Goal: Information Seeking & Learning: Learn about a topic

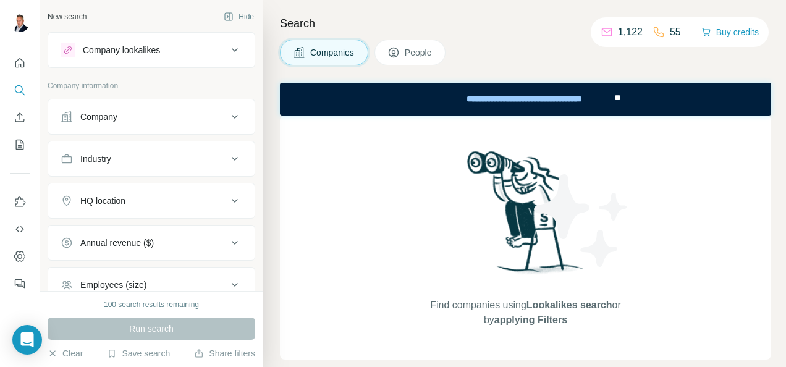
click at [399, 45] on button "People" at bounding box center [411, 53] width 72 height 26
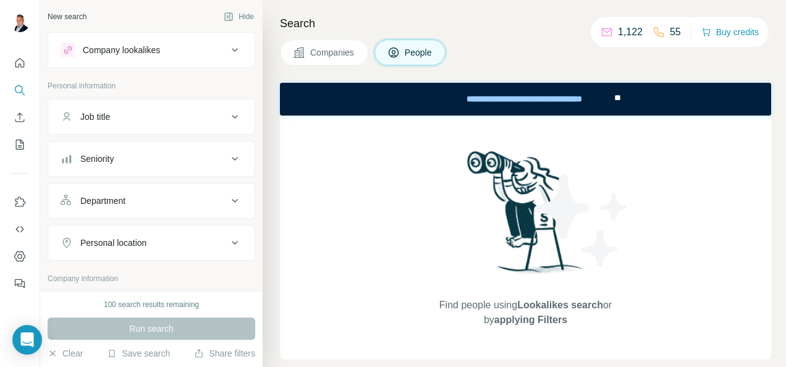
click at [334, 51] on span "Companies" at bounding box center [332, 52] width 45 height 12
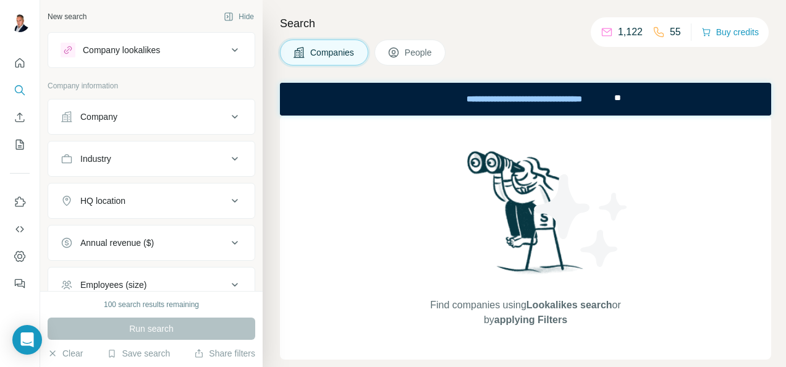
click at [406, 49] on button "People" at bounding box center [411, 53] width 72 height 26
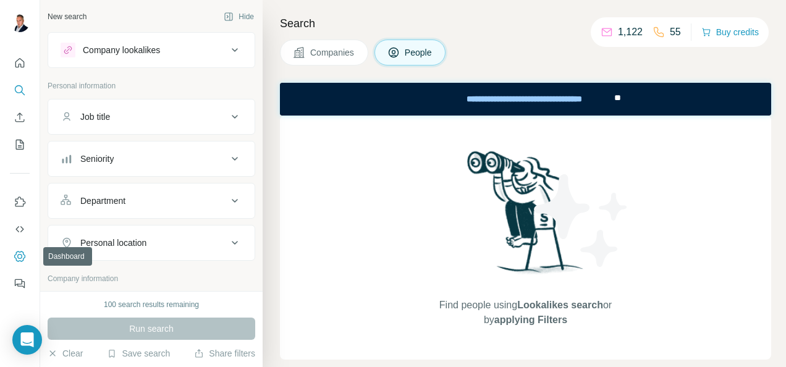
click at [19, 252] on icon "Dashboard" at bounding box center [20, 256] width 12 height 12
click at [14, 256] on icon "Dashboard" at bounding box center [20, 256] width 12 height 12
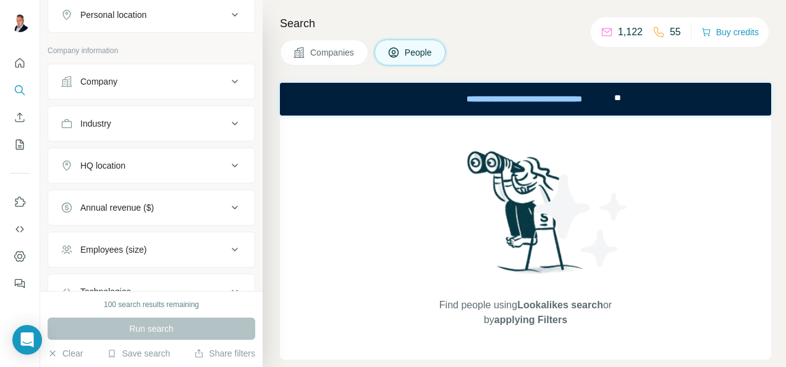
scroll to position [247, 0]
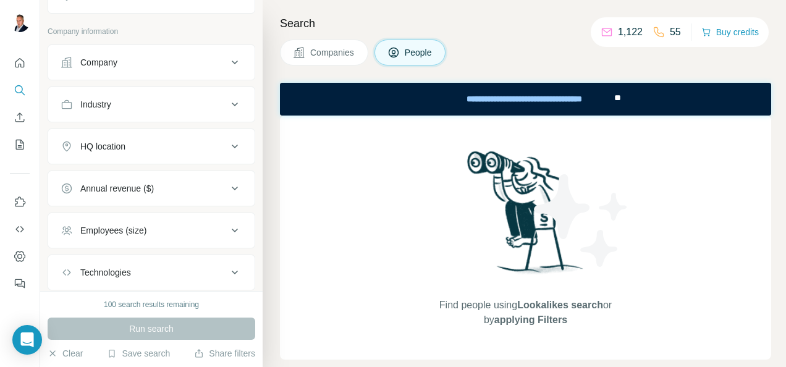
click at [219, 51] on button "Company" at bounding box center [151, 63] width 206 height 30
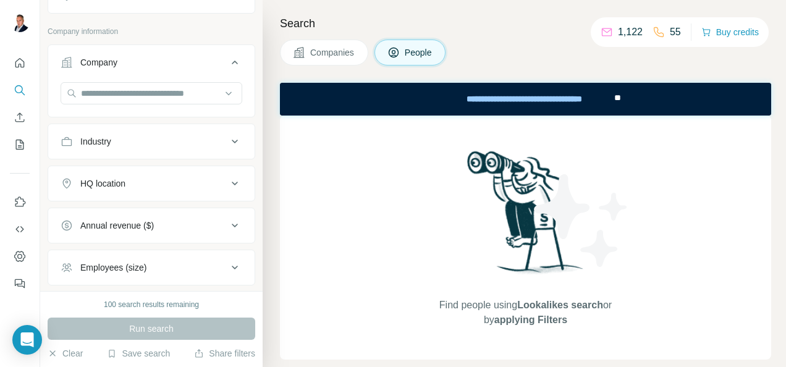
click at [219, 51] on button "Company" at bounding box center [151, 65] width 206 height 35
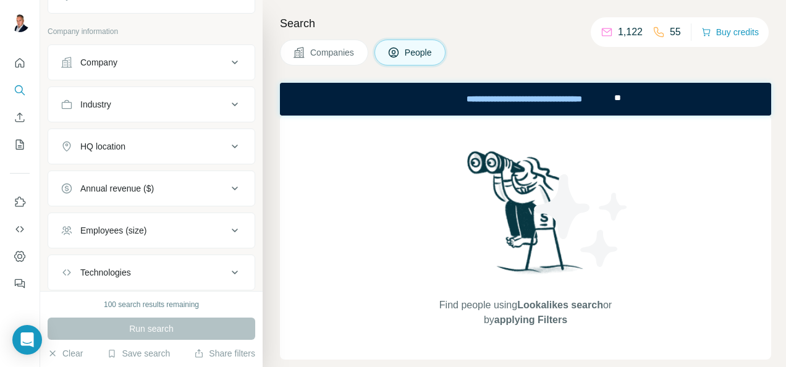
click at [213, 98] on div "Industry" at bounding box center [144, 104] width 167 height 12
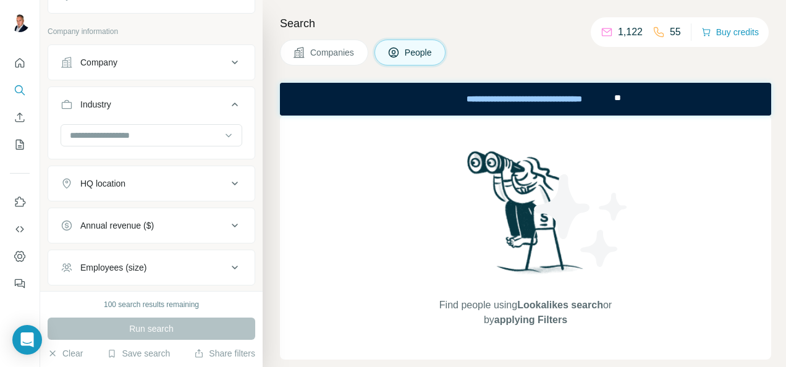
click at [213, 98] on div "Industry" at bounding box center [144, 104] width 167 height 12
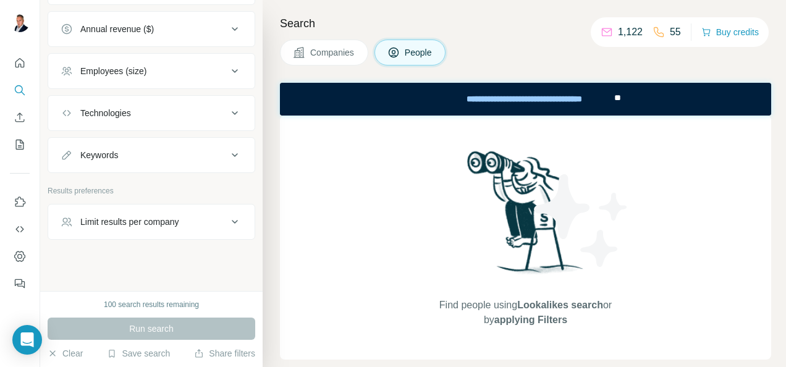
scroll to position [0, 0]
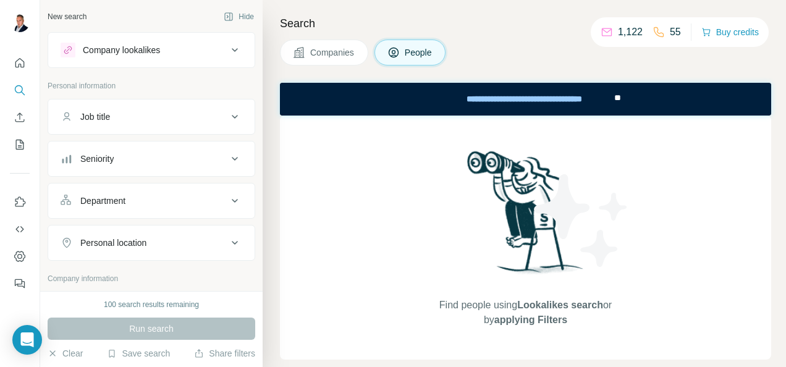
click at [213, 48] on div "Company lookalikes" at bounding box center [144, 50] width 167 height 15
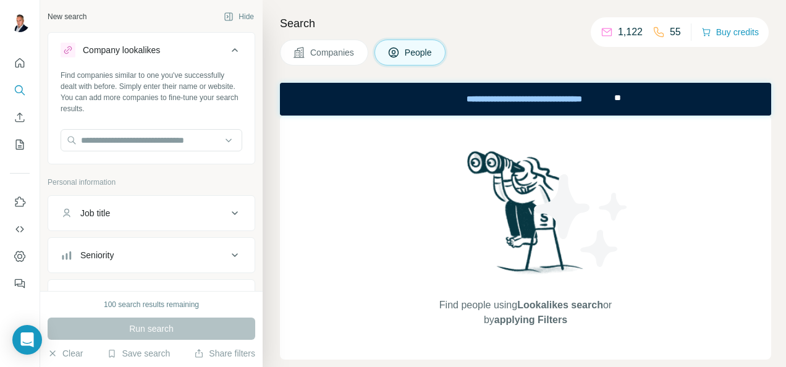
click at [213, 48] on div "Company lookalikes" at bounding box center [144, 50] width 167 height 15
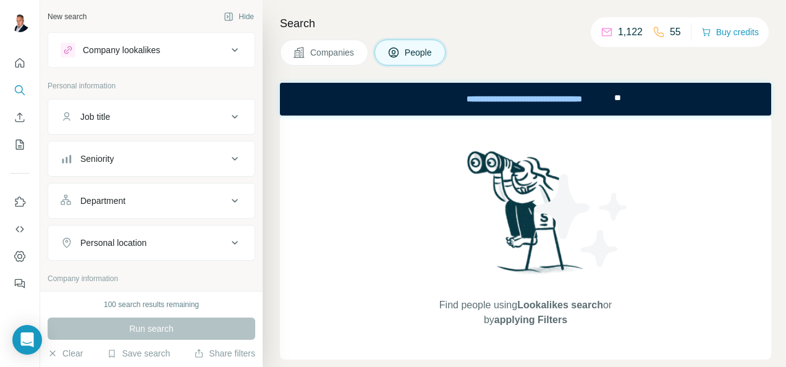
click at [204, 113] on div "Job title" at bounding box center [144, 117] width 167 height 12
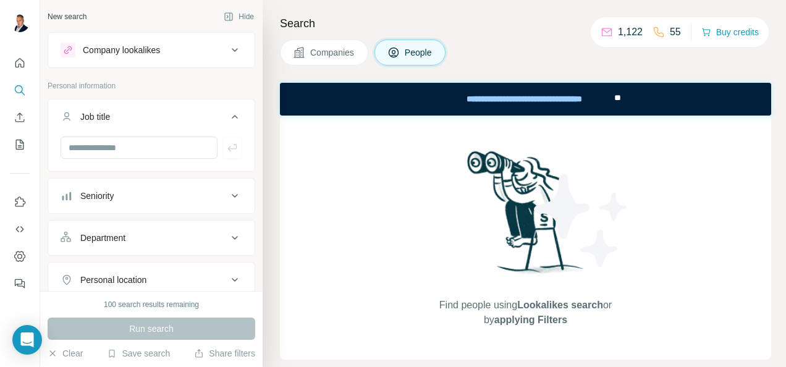
click at [204, 111] on div "Job title" at bounding box center [144, 117] width 167 height 12
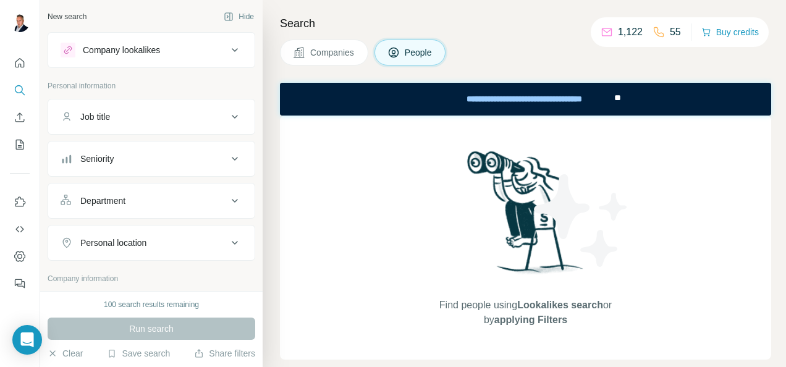
click at [211, 48] on div "Company lookalikes" at bounding box center [144, 50] width 167 height 15
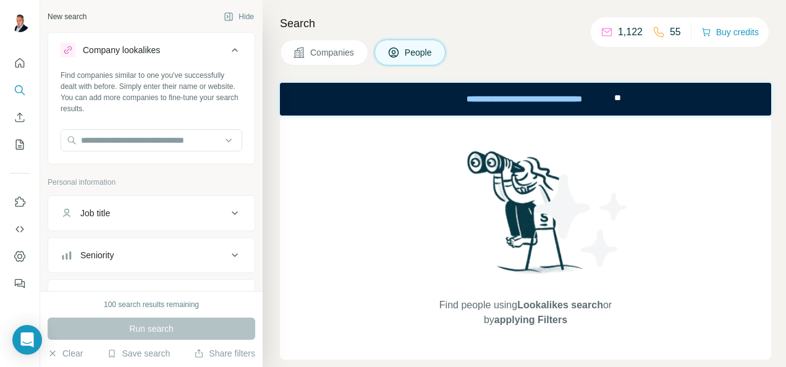
click at [211, 48] on div "Company lookalikes" at bounding box center [144, 50] width 167 height 15
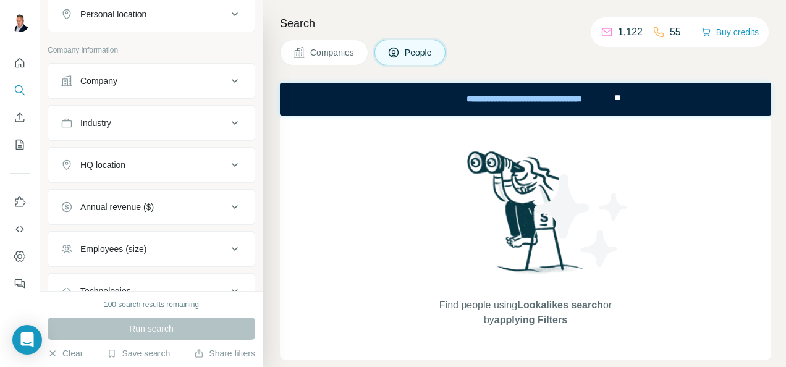
scroll to position [247, 0]
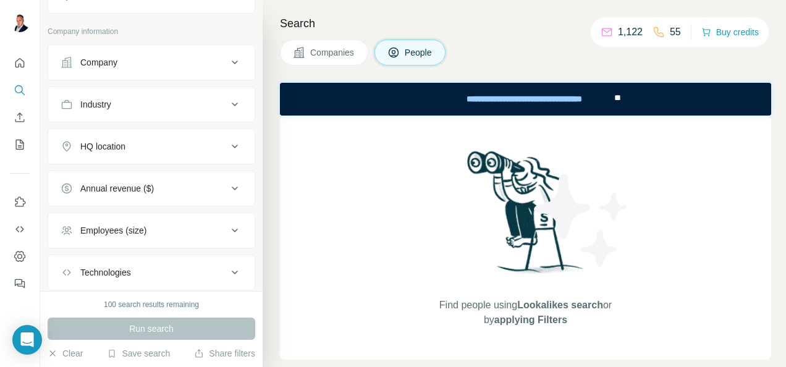
click at [178, 98] on div "Industry" at bounding box center [144, 104] width 167 height 12
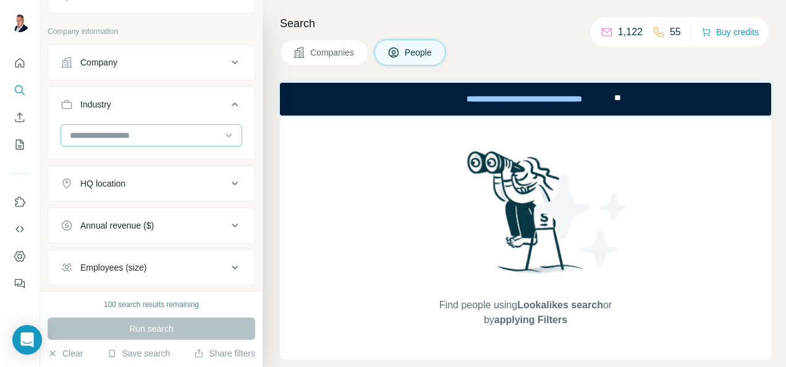
click at [184, 131] on input at bounding box center [145, 136] width 153 height 14
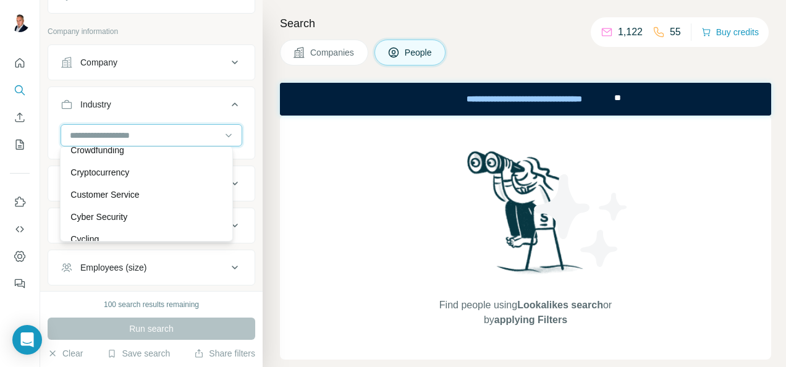
scroll to position [0, 0]
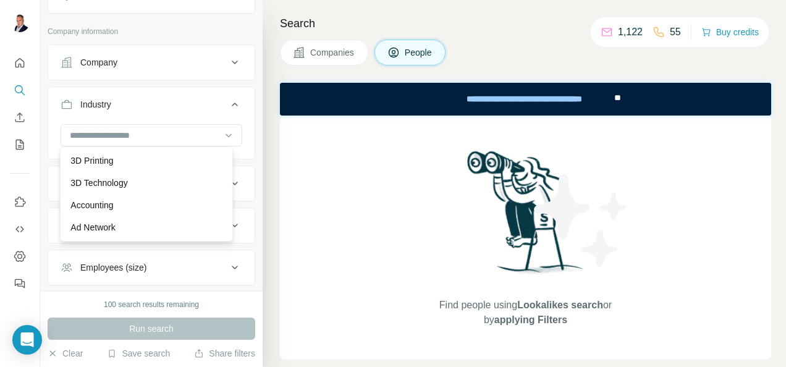
click at [276, 61] on div "Search Companies People Find people using Lookalikes search or by applying Filt…" at bounding box center [525, 183] width 524 height 367
click at [223, 137] on icon at bounding box center [229, 135] width 12 height 12
click at [227, 100] on icon at bounding box center [234, 104] width 15 height 15
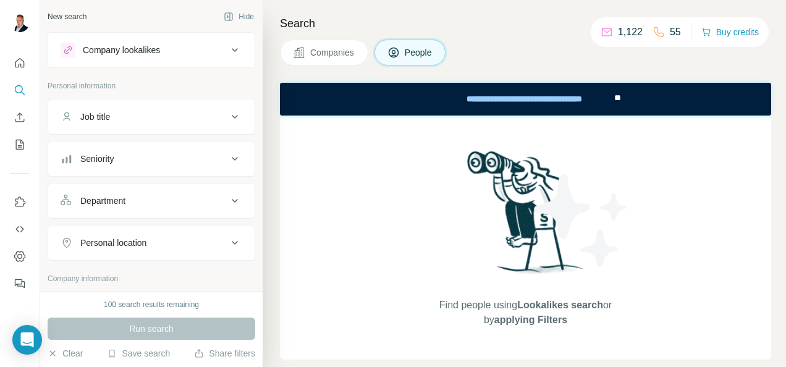
click at [314, 54] on span "Companies" at bounding box center [332, 52] width 45 height 12
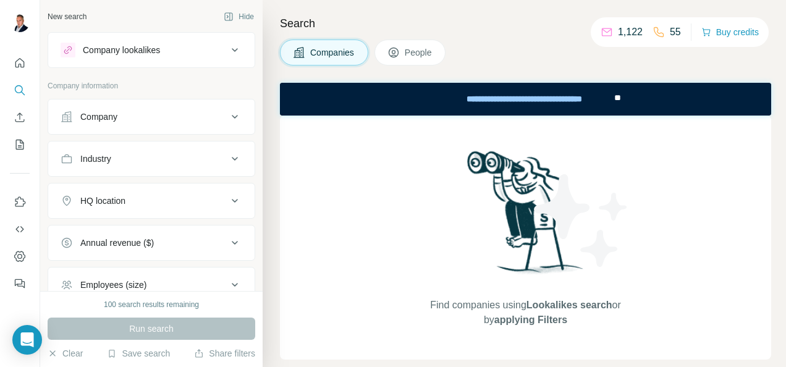
click at [391, 52] on icon at bounding box center [394, 53] width 10 height 10
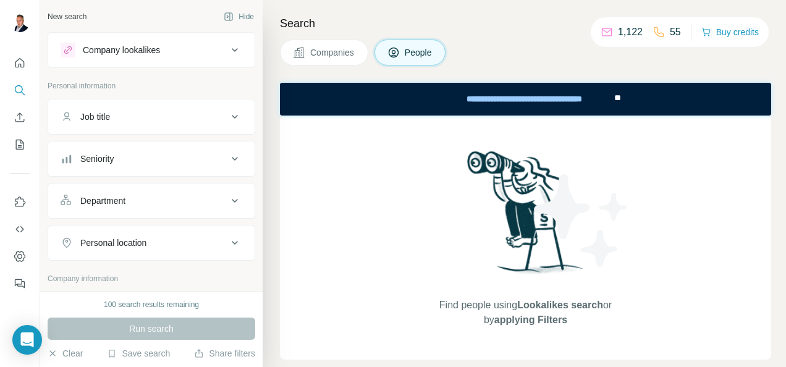
click at [352, 53] on span "Companies" at bounding box center [332, 52] width 45 height 12
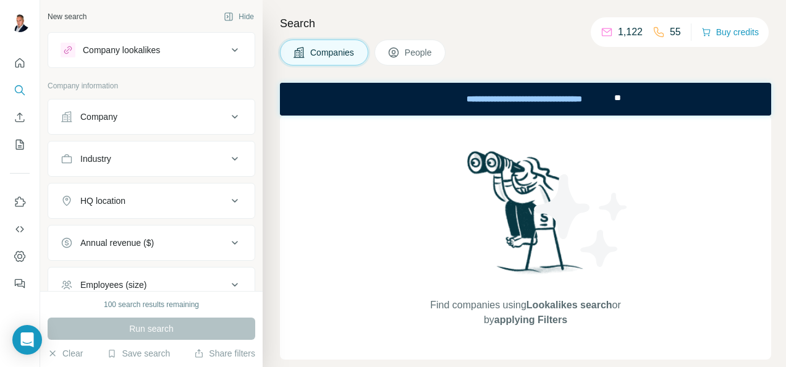
click at [395, 51] on icon at bounding box center [394, 52] width 12 height 12
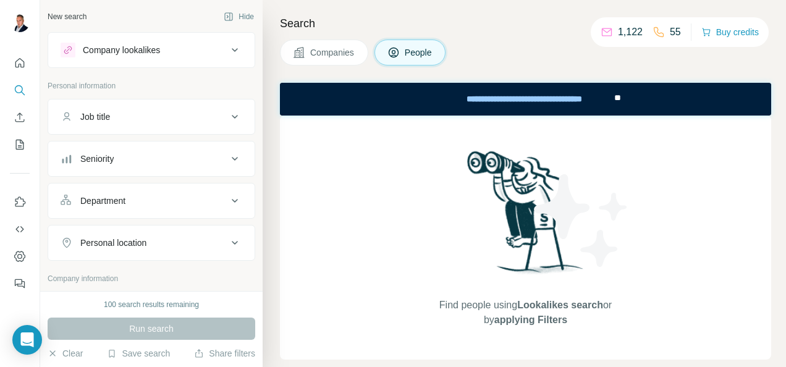
click at [355, 53] on span "Companies" at bounding box center [332, 52] width 45 height 12
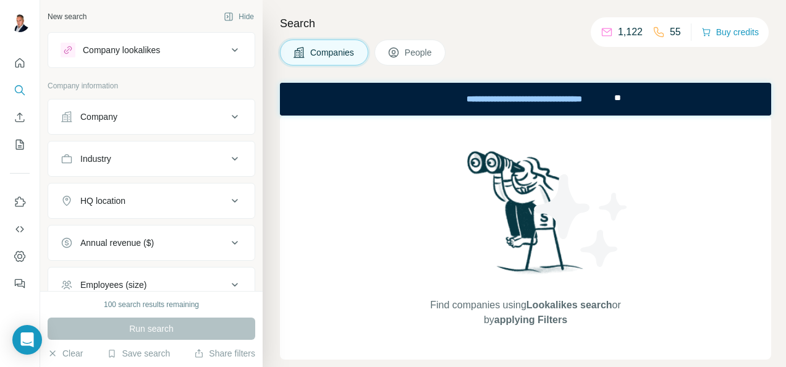
click at [409, 49] on span "People" at bounding box center [419, 52] width 28 height 12
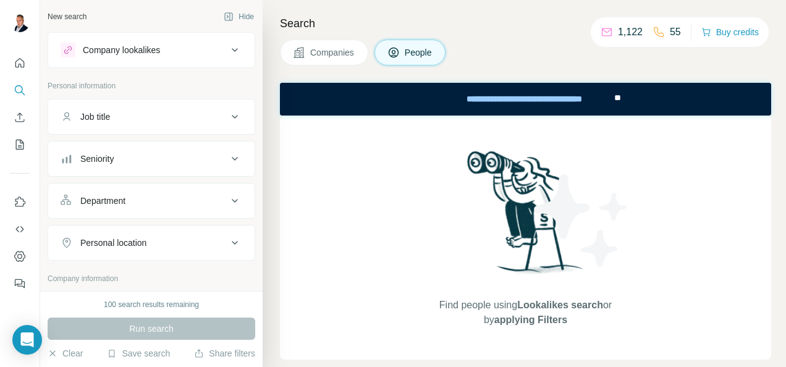
click at [331, 45] on button "Companies" at bounding box center [324, 53] width 88 height 26
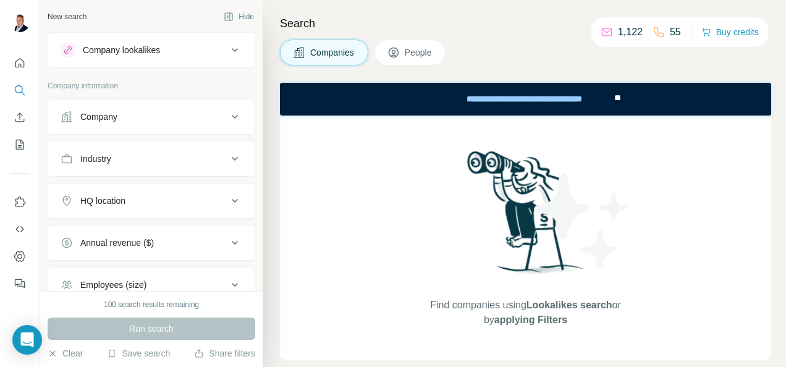
click at [331, 48] on span "Companies" at bounding box center [332, 52] width 45 height 12
click at [372, 50] on div "Companies People" at bounding box center [363, 53] width 166 height 26
click at [409, 49] on span "People" at bounding box center [419, 52] width 28 height 12
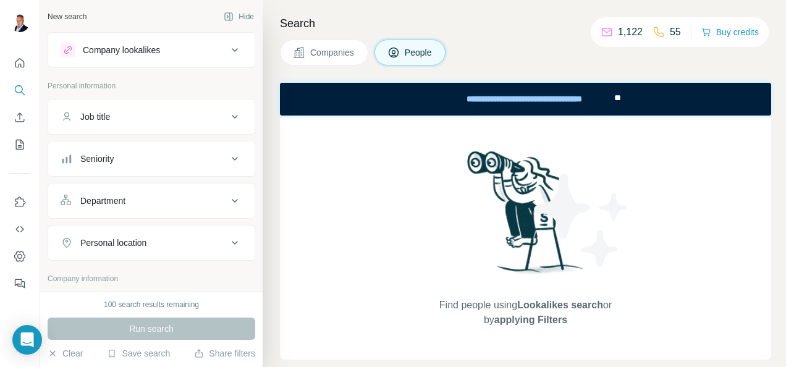
click at [355, 49] on span "Companies" at bounding box center [332, 52] width 45 height 12
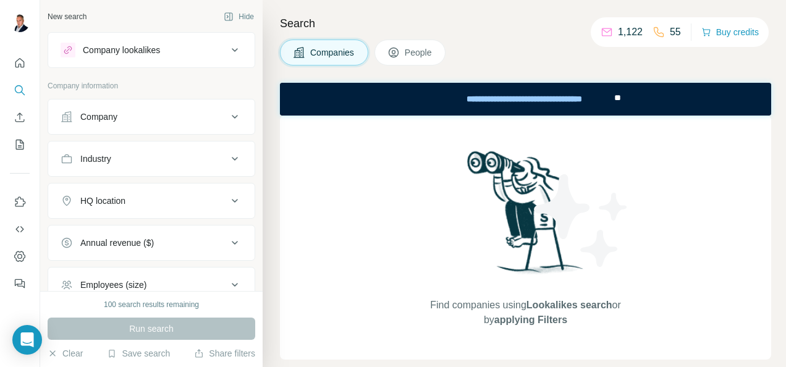
click at [398, 49] on icon at bounding box center [394, 52] width 12 height 12
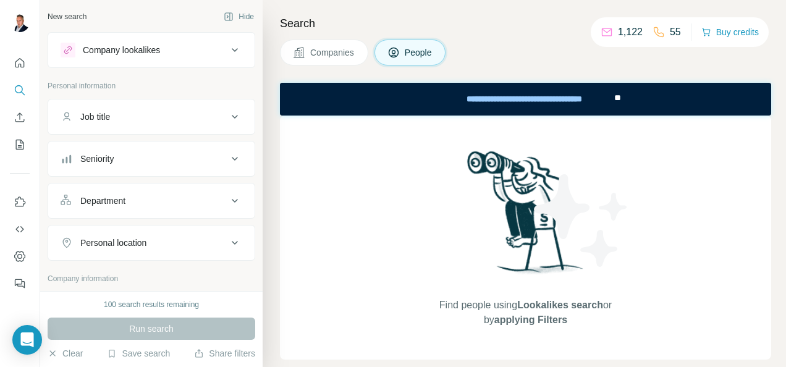
click at [360, 51] on button "Companies" at bounding box center [324, 53] width 88 height 26
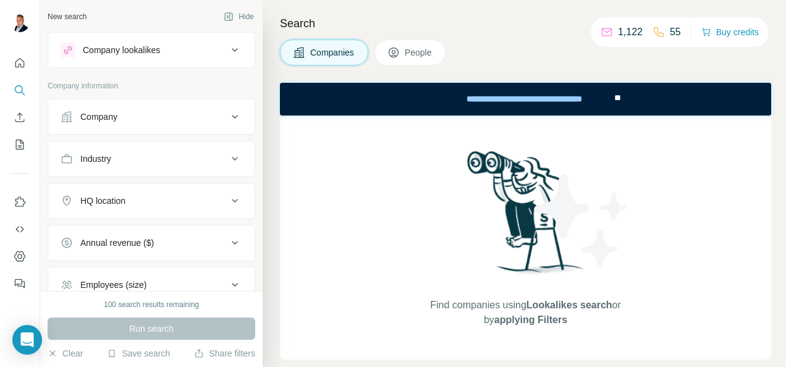
click at [318, 56] on span "Companies" at bounding box center [332, 52] width 45 height 12
click at [114, 47] on div "Company lookalikes" at bounding box center [121, 50] width 77 height 12
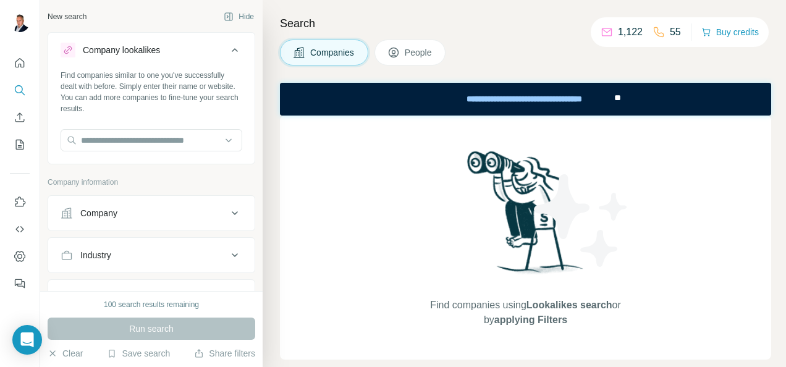
click at [423, 52] on span "People" at bounding box center [419, 52] width 28 height 12
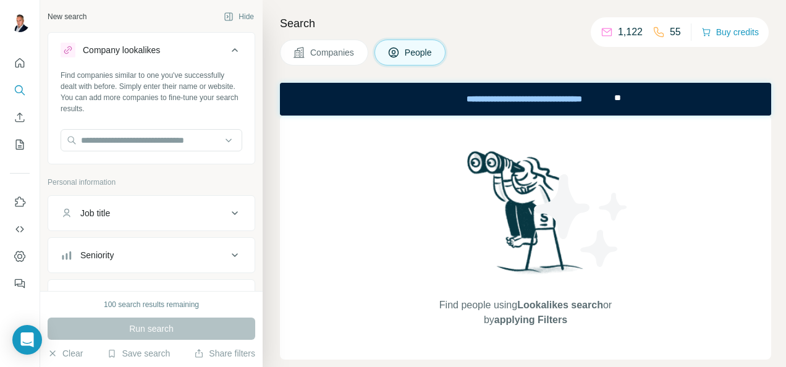
click at [227, 46] on icon at bounding box center [234, 50] width 15 height 15
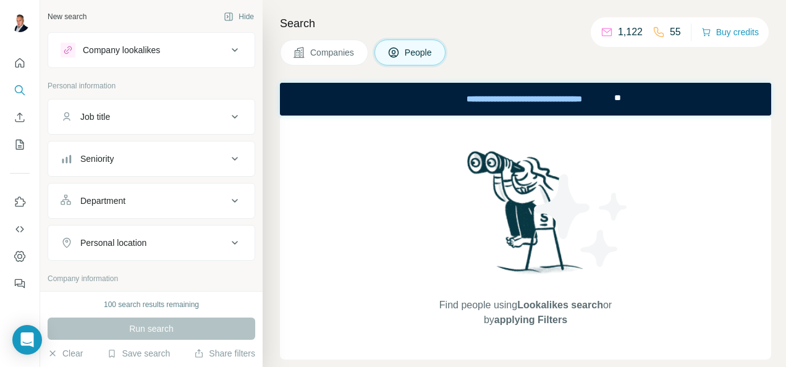
click at [440, 53] on button "People" at bounding box center [411, 53] width 72 height 26
click at [190, 114] on div "Job title" at bounding box center [144, 117] width 167 height 12
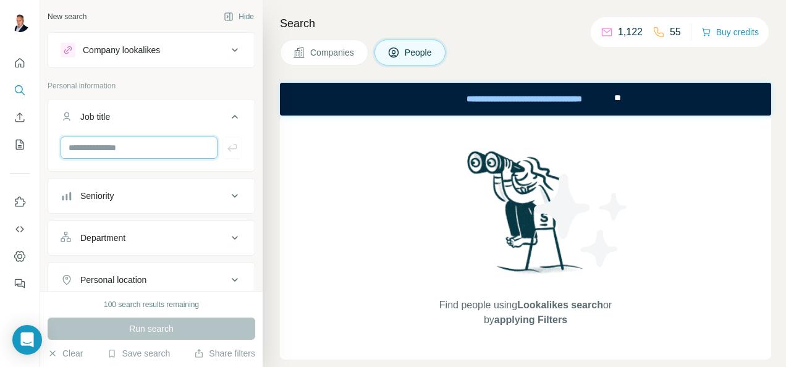
click at [113, 147] on input "text" at bounding box center [139, 148] width 157 height 22
click at [169, 116] on div "Job title" at bounding box center [144, 117] width 167 height 12
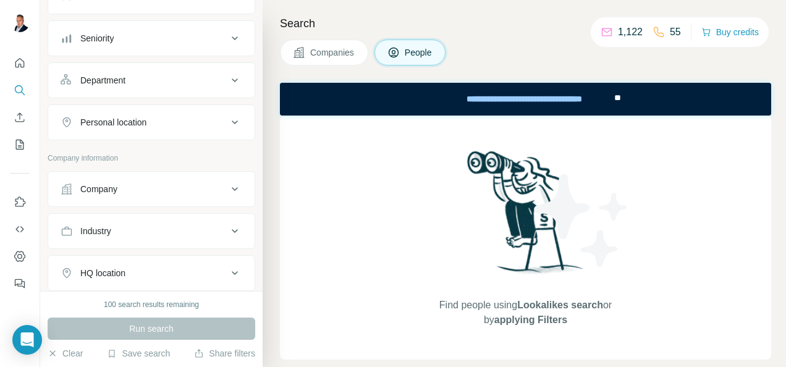
scroll to position [185, 0]
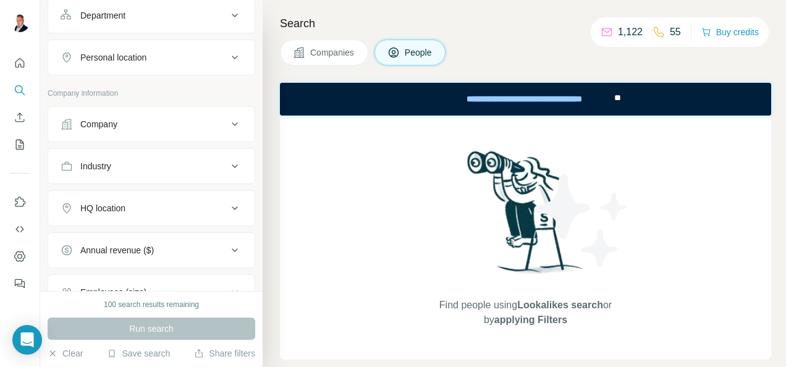
click at [148, 123] on div "Company" at bounding box center [144, 124] width 167 height 12
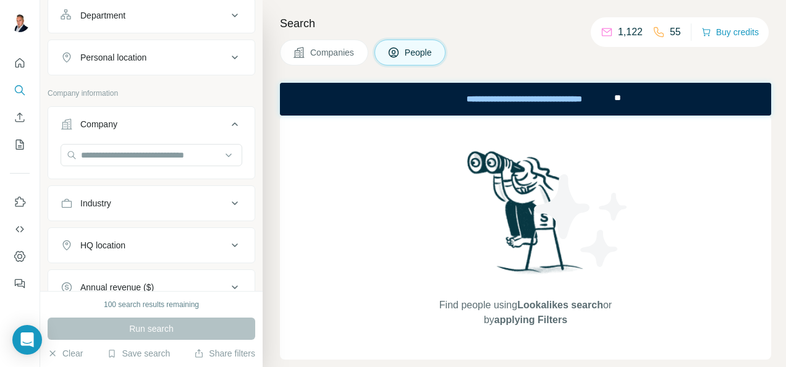
click at [148, 123] on div "Company" at bounding box center [144, 124] width 167 height 12
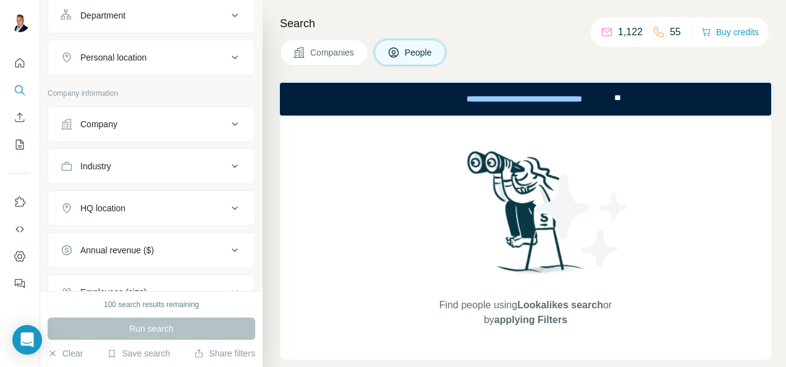
click at [131, 160] on div "Industry" at bounding box center [144, 166] width 167 height 12
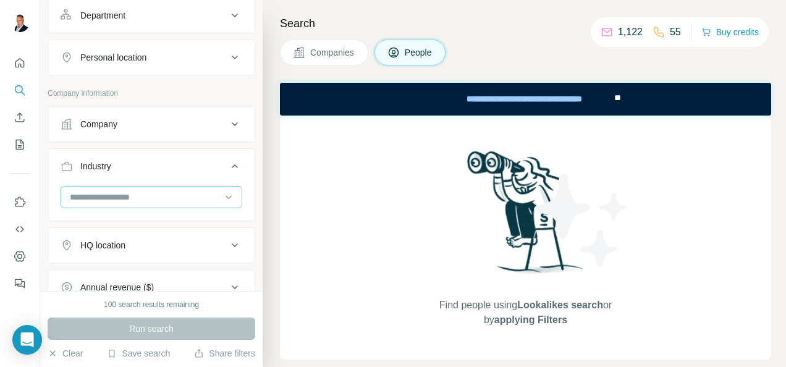
click at [129, 190] on input at bounding box center [145, 197] width 153 height 14
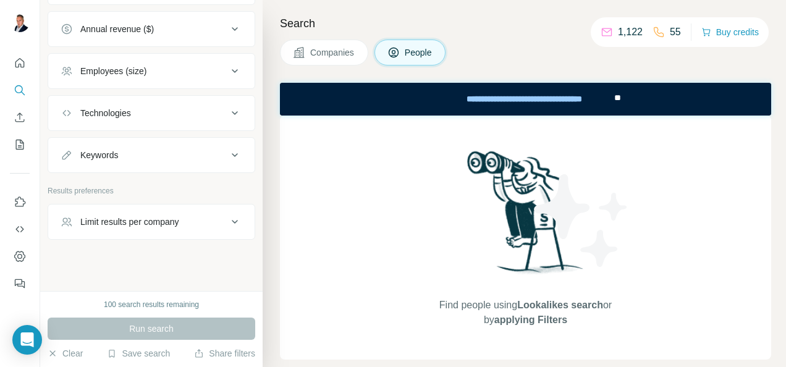
scroll to position [0, 0]
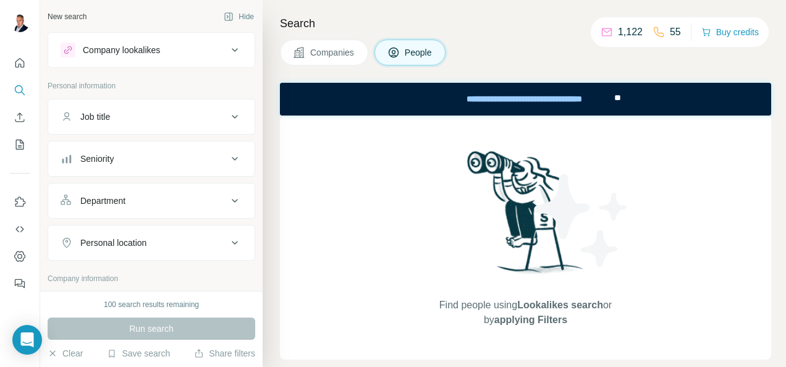
click at [339, 47] on span "Companies" at bounding box center [332, 52] width 45 height 12
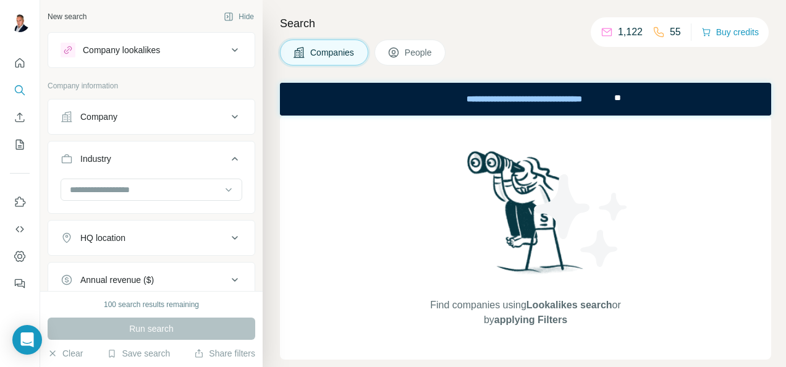
click at [416, 50] on span "People" at bounding box center [419, 52] width 28 height 12
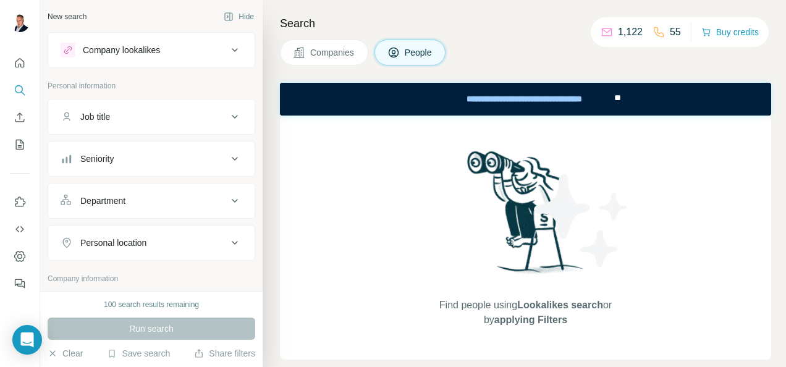
click at [349, 53] on span "Companies" at bounding box center [332, 52] width 45 height 12
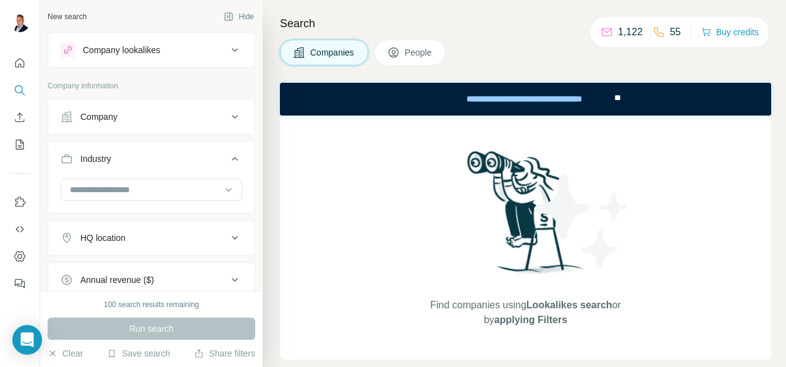
click at [386, 54] on button "People" at bounding box center [411, 53] width 72 height 26
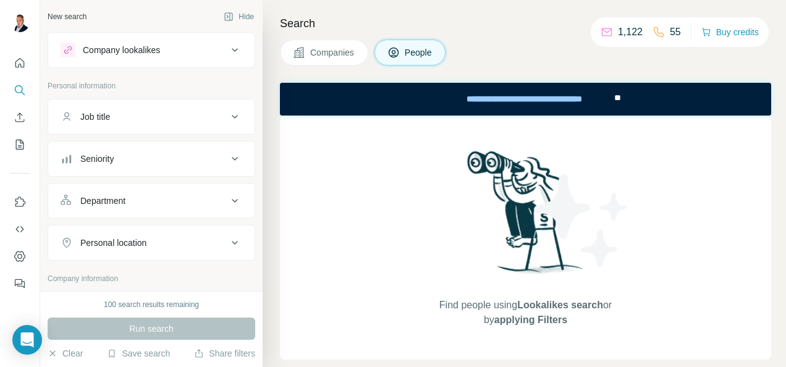
click at [333, 54] on span "Companies" at bounding box center [332, 52] width 45 height 12
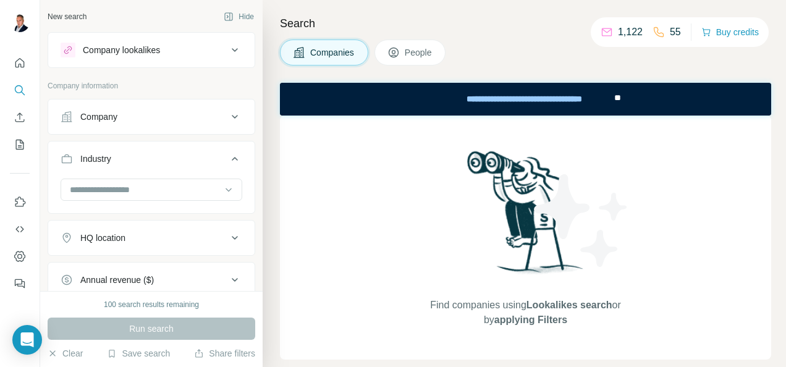
click at [160, 49] on div "Company lookalikes" at bounding box center [121, 50] width 77 height 12
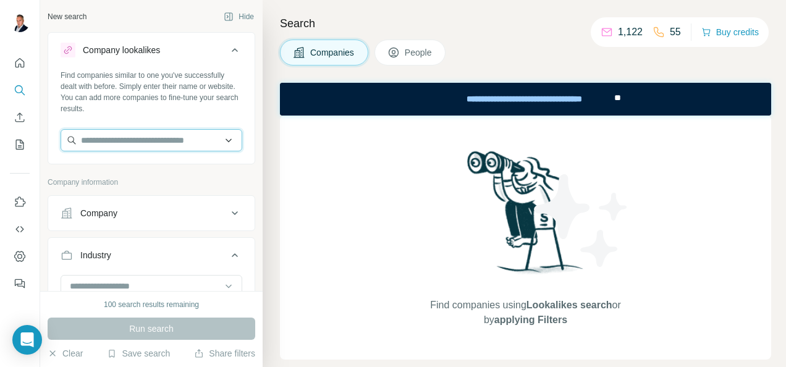
click at [151, 143] on input "text" at bounding box center [152, 140] width 182 height 22
click at [511, 51] on div "Companies People" at bounding box center [525, 53] width 491 height 26
drag, startPoint x: 420, startPoint y: 54, endPoint x: 355, endPoint y: 57, distance: 65.6
click at [420, 54] on span "People" at bounding box center [419, 52] width 28 height 12
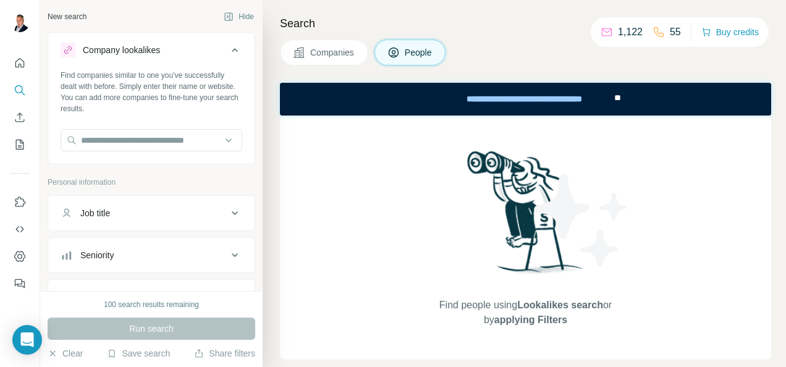
click at [353, 57] on span "Companies" at bounding box center [332, 52] width 45 height 12
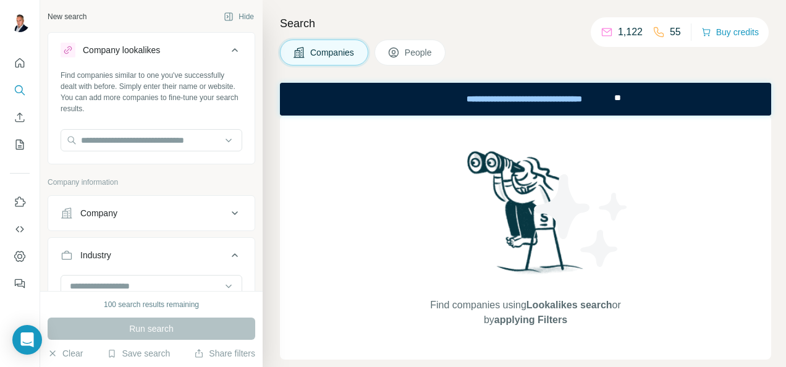
click at [105, 212] on div "Company" at bounding box center [98, 213] width 37 height 12
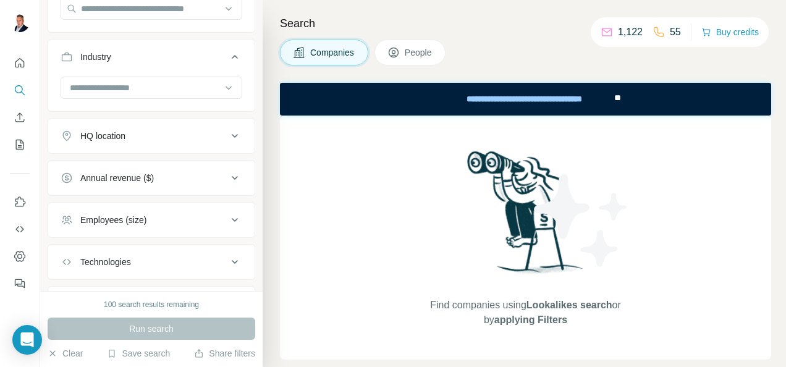
scroll to position [297, 0]
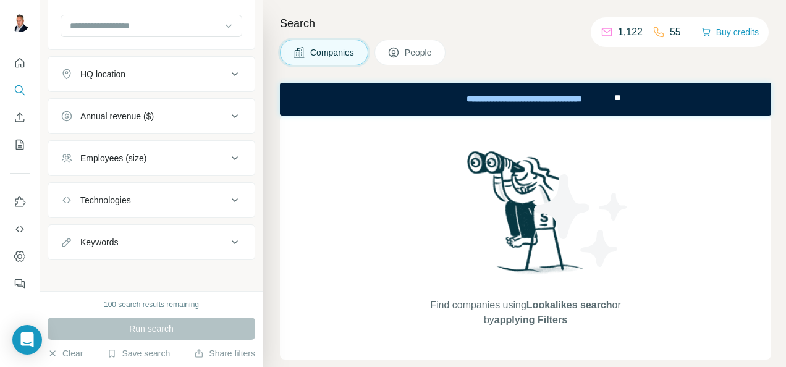
click at [409, 54] on span "People" at bounding box center [419, 52] width 28 height 12
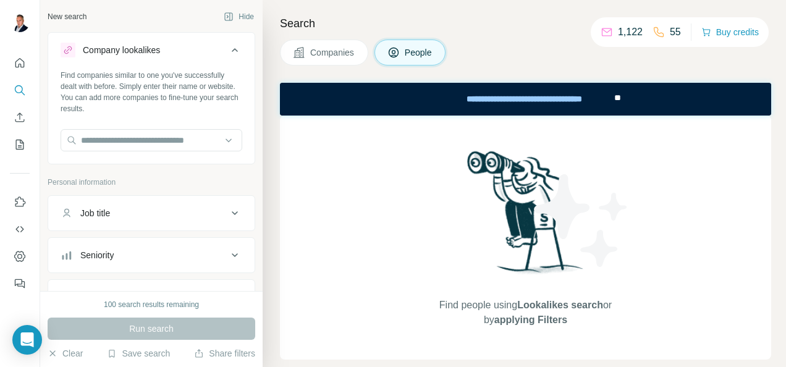
click at [323, 46] on button "Companies" at bounding box center [324, 53] width 88 height 26
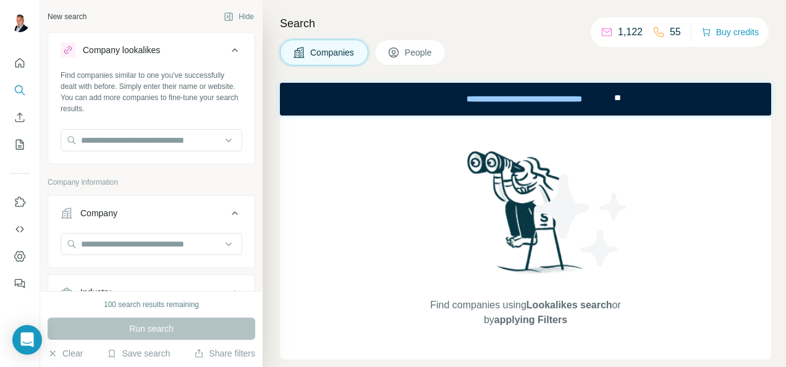
click at [411, 48] on span "People" at bounding box center [419, 52] width 28 height 12
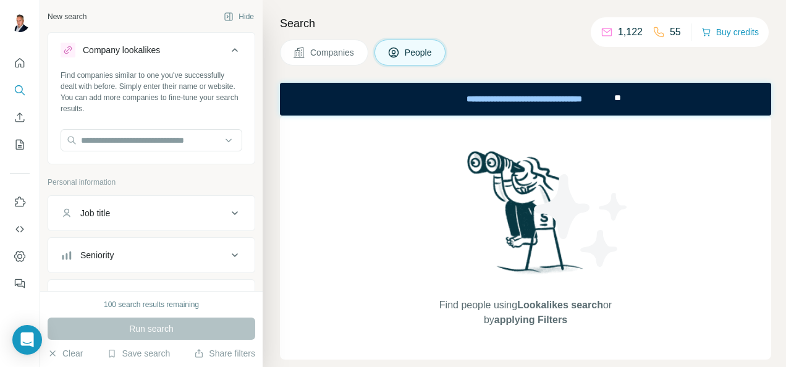
click at [344, 49] on span "Companies" at bounding box center [332, 52] width 45 height 12
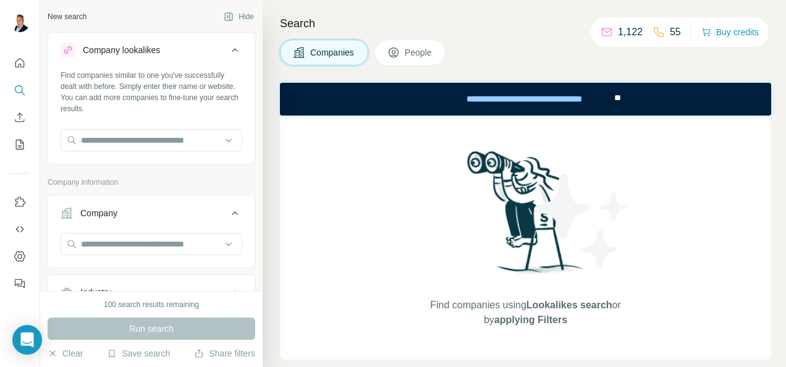
click at [428, 51] on span "People" at bounding box center [419, 52] width 28 height 12
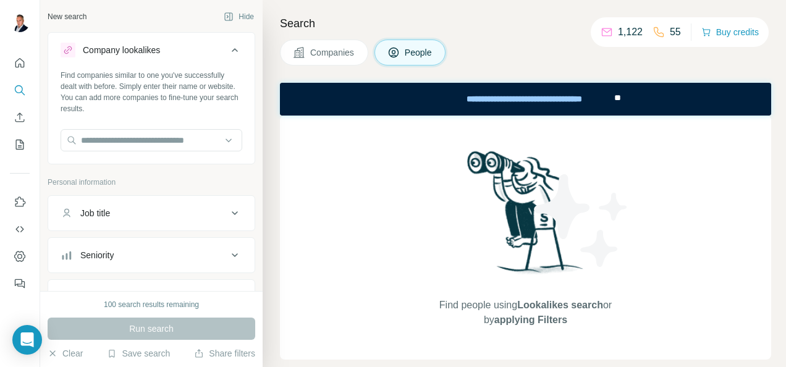
click at [339, 53] on span "Companies" at bounding box center [332, 52] width 45 height 12
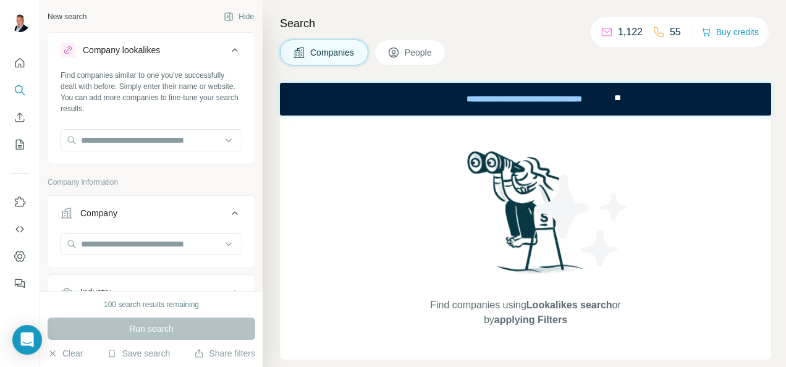
click at [405, 49] on button "People" at bounding box center [411, 53] width 72 height 26
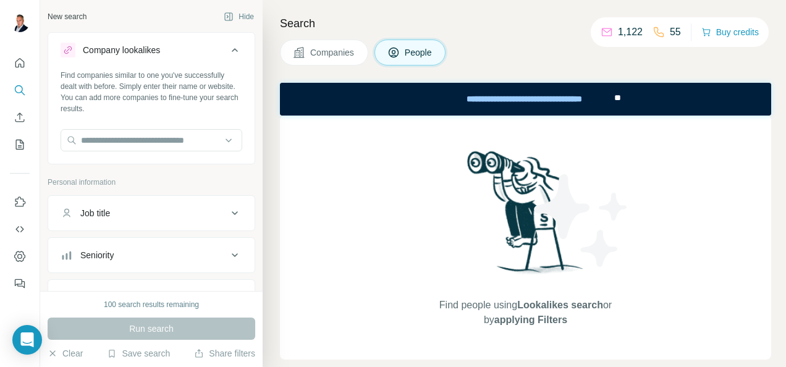
click at [329, 56] on span "Companies" at bounding box center [332, 52] width 45 height 12
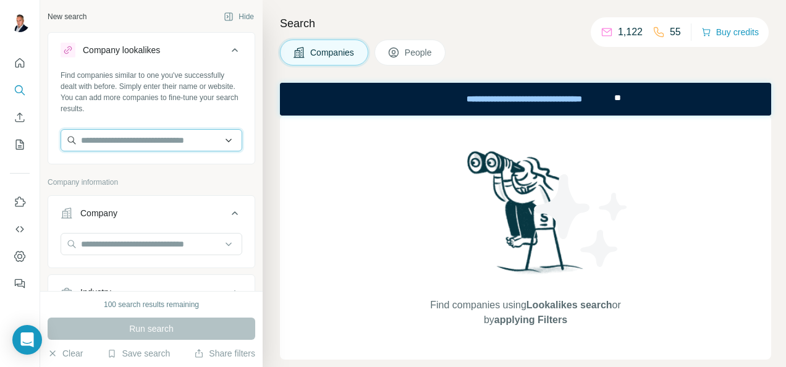
click at [194, 135] on input "text" at bounding box center [152, 140] width 182 height 22
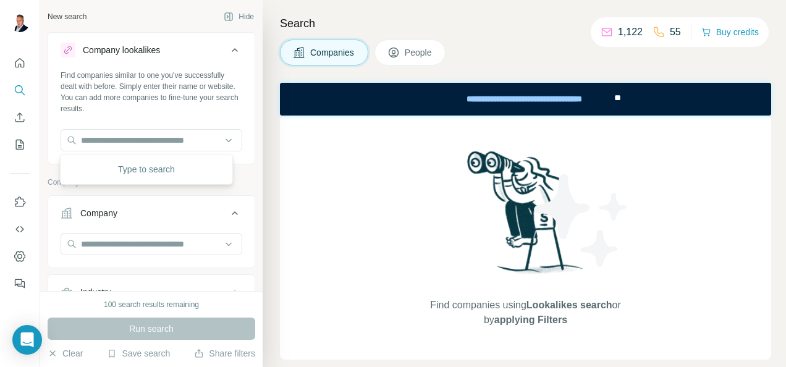
click at [198, 265] on div "Company" at bounding box center [152, 231] width 208 height 73
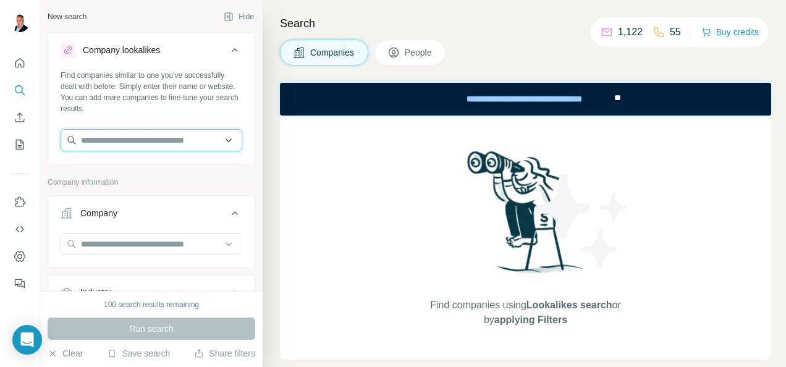
click at [165, 134] on input "text" at bounding box center [152, 140] width 182 height 22
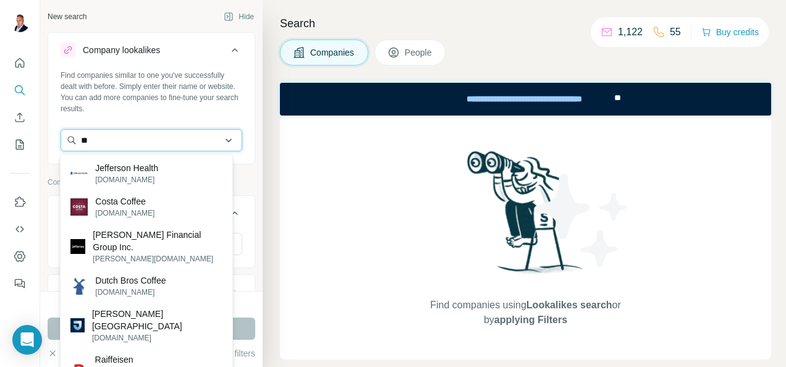
type input "*"
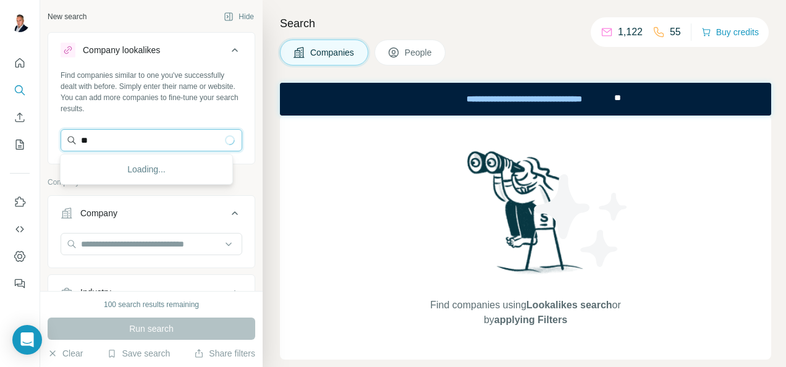
type input "*"
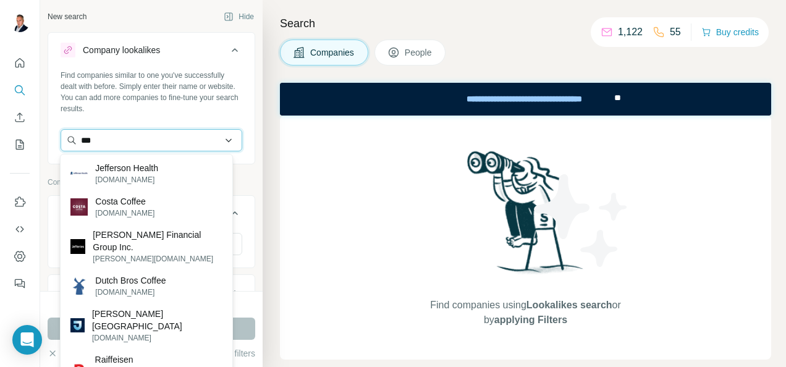
click at [147, 145] on input "***" at bounding box center [152, 140] width 182 height 22
type input "*"
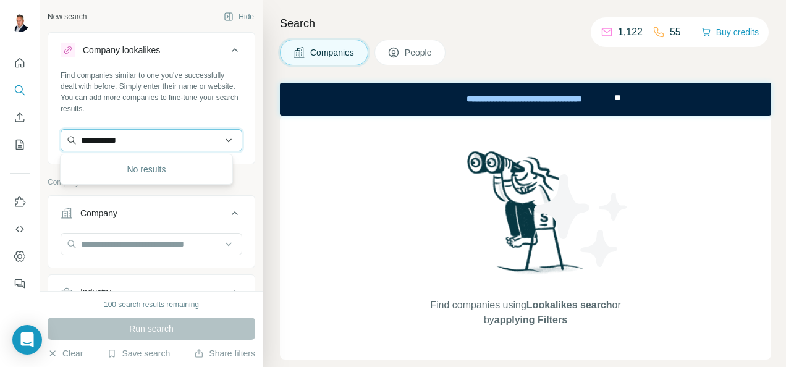
click at [147, 145] on input "**********" at bounding box center [152, 140] width 182 height 22
type input "*"
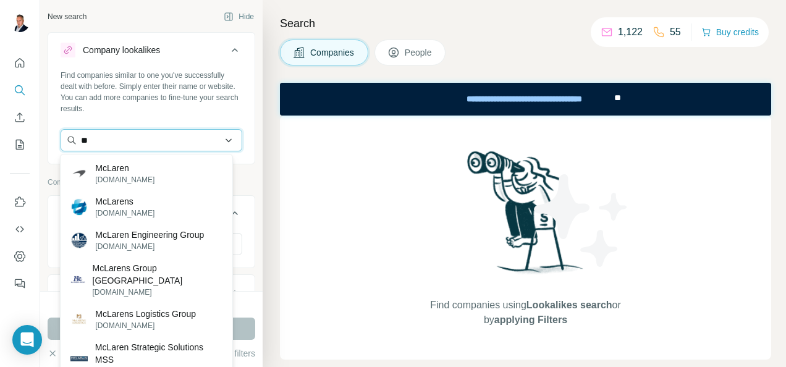
type input "*"
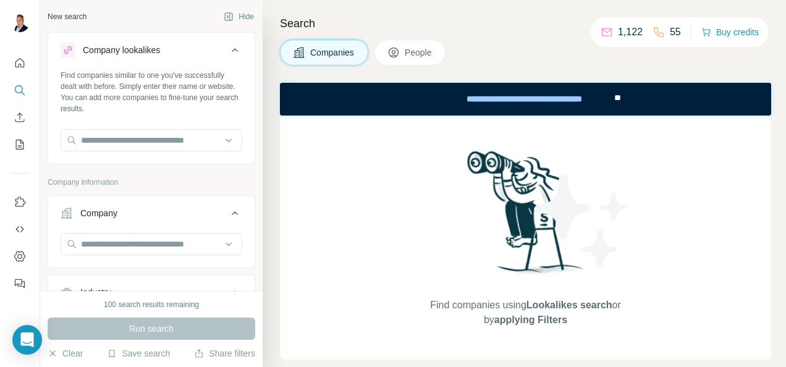
click at [392, 53] on icon at bounding box center [394, 52] width 12 height 12
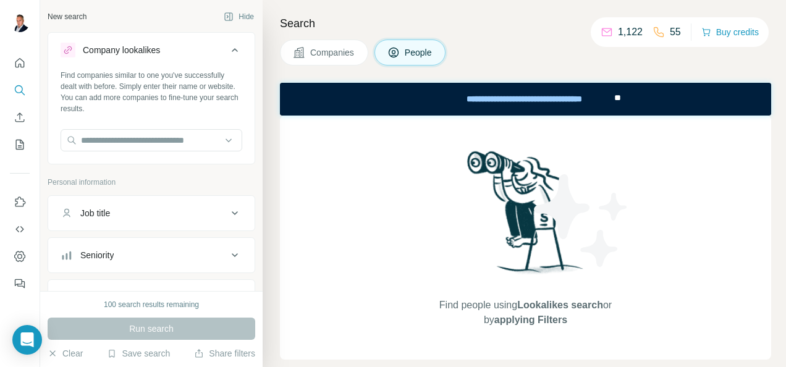
click at [129, 214] on div "Job title" at bounding box center [144, 213] width 167 height 12
click at [120, 243] on input "text" at bounding box center [139, 244] width 157 height 22
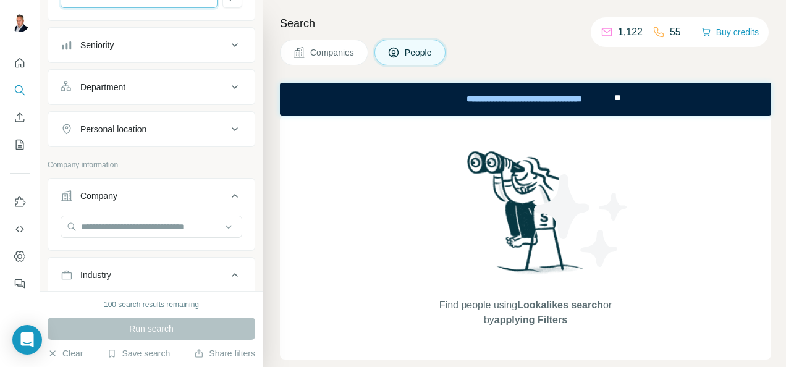
scroll to position [309, 0]
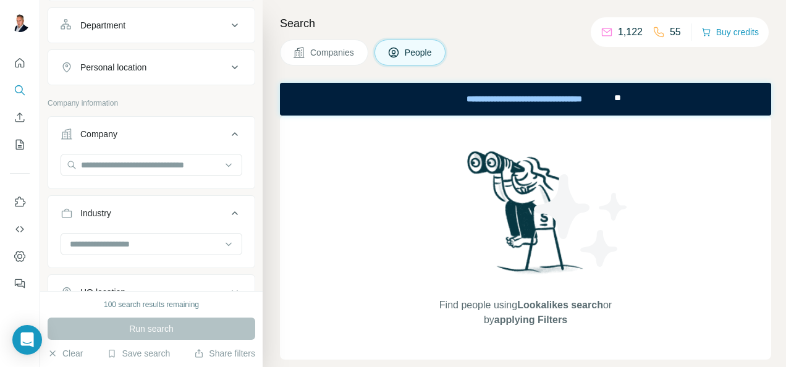
type input "**********"
click at [156, 219] on button "Industry" at bounding box center [151, 215] width 206 height 35
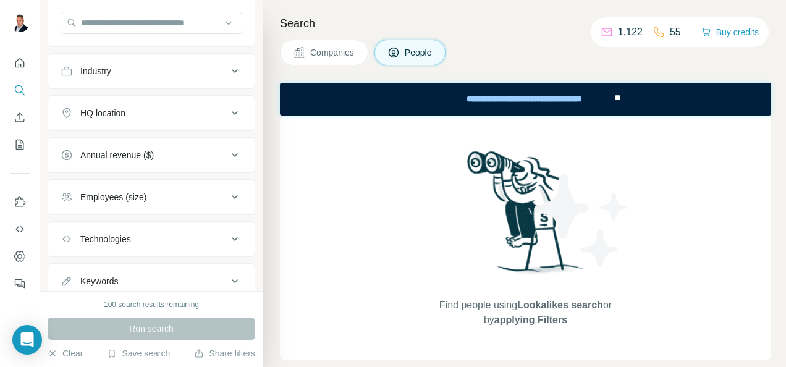
scroll to position [433, 0]
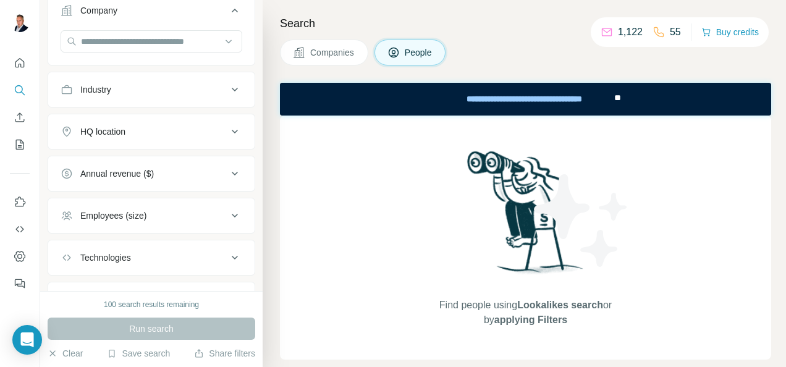
click at [227, 84] on icon at bounding box center [234, 89] width 15 height 15
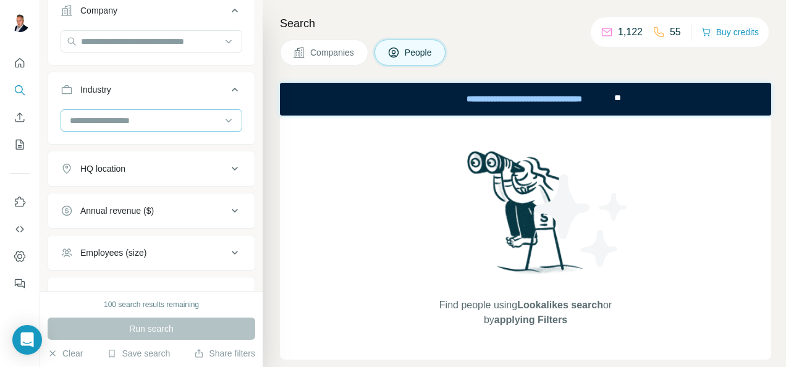
click at [206, 114] on input at bounding box center [145, 121] width 153 height 14
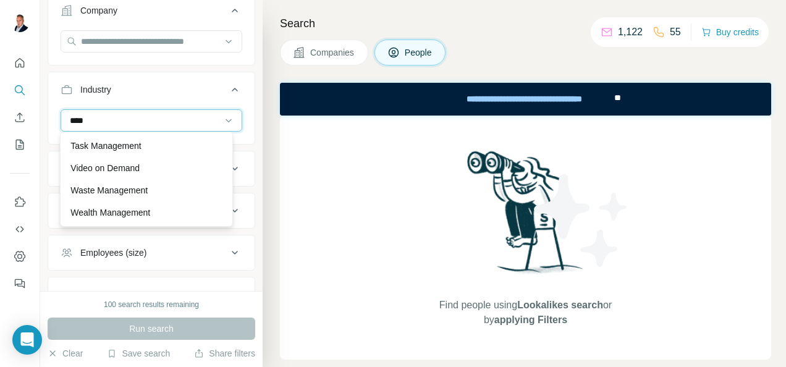
scroll to position [35, 0]
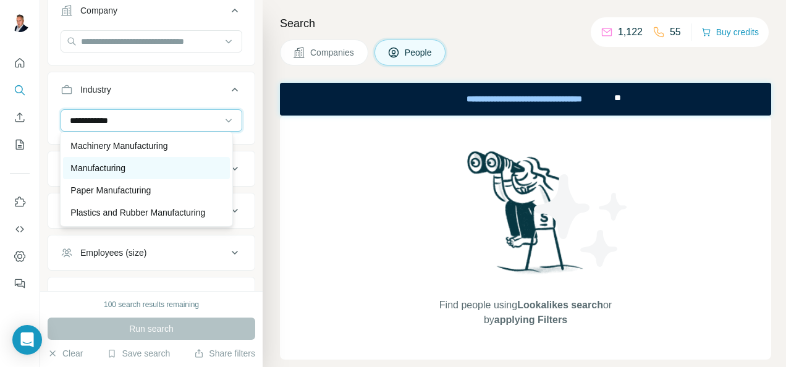
type input "**********"
click at [125, 162] on p "Manufacturing" at bounding box center [97, 168] width 55 height 12
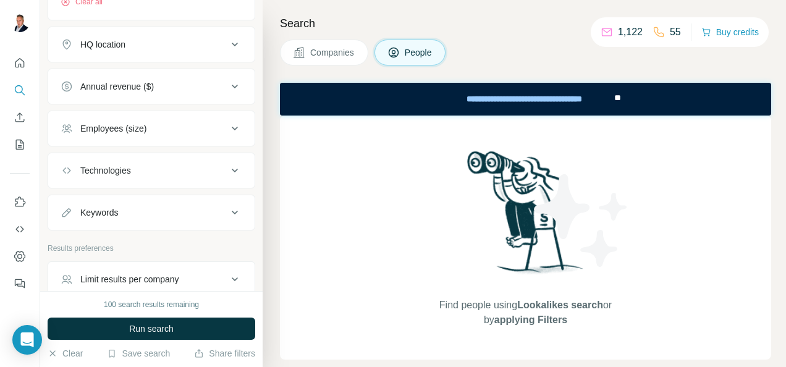
scroll to position [605, 0]
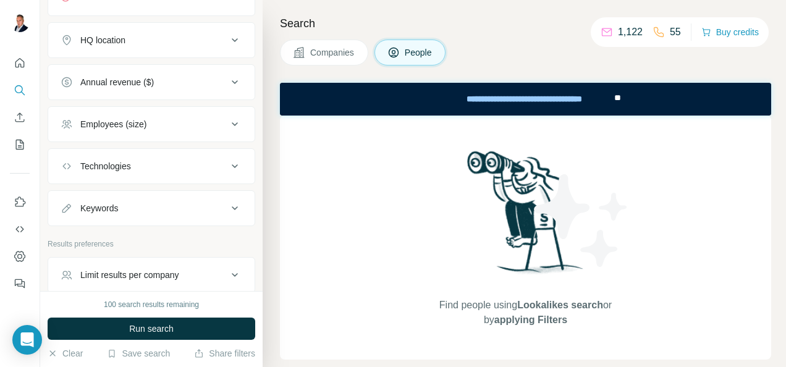
click at [209, 160] on div "Technologies" at bounding box center [144, 166] width 167 height 12
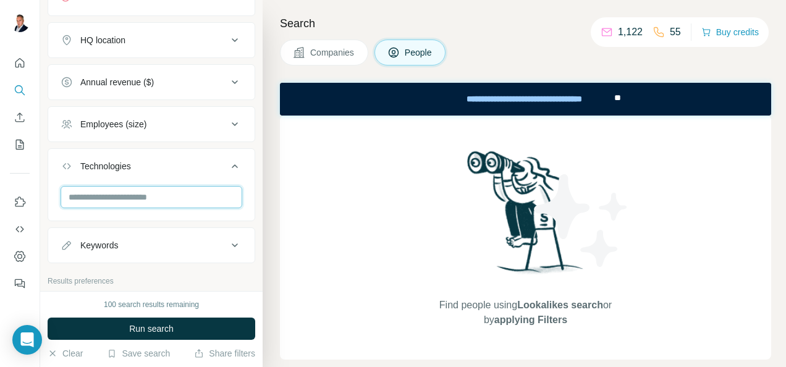
click at [196, 186] on input "text" at bounding box center [152, 197] width 182 height 22
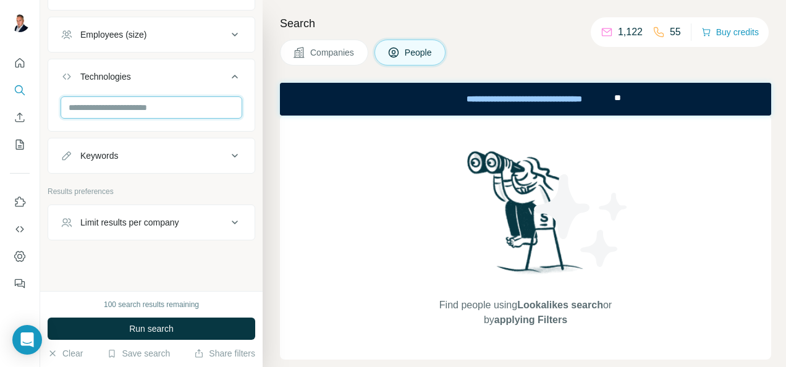
scroll to position [695, 0]
click at [179, 216] on div "Limit results per company" at bounding box center [129, 222] width 99 height 12
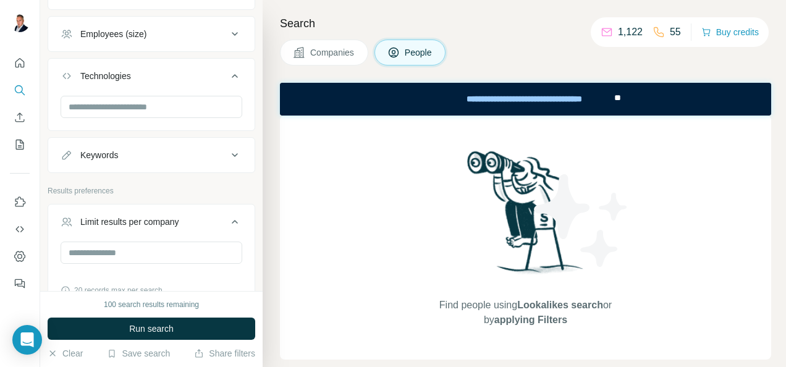
click at [179, 216] on div "Limit results per company" at bounding box center [129, 222] width 99 height 12
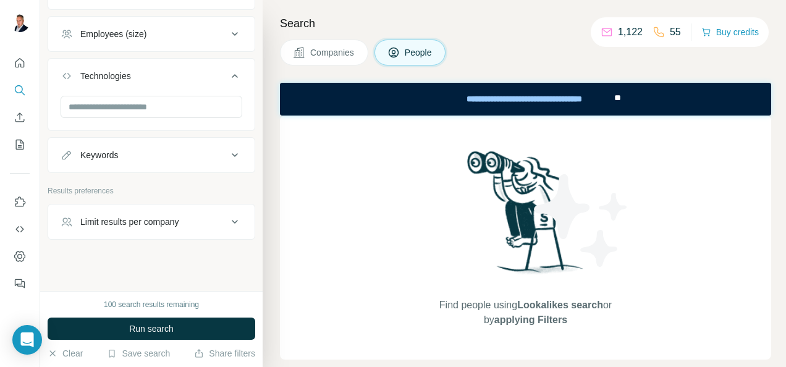
click at [310, 54] on span "Companies" at bounding box center [332, 52] width 45 height 12
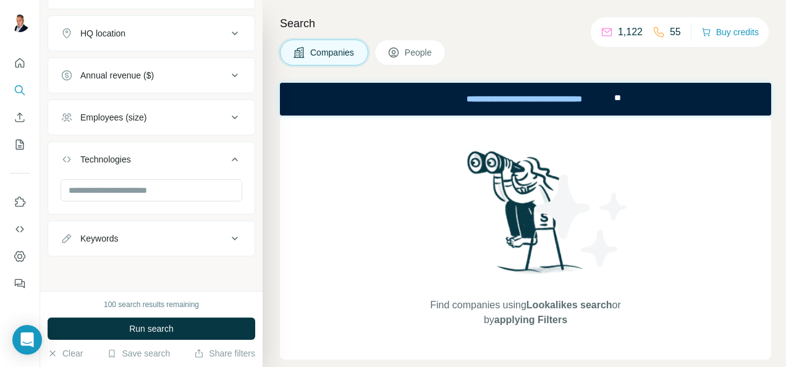
scroll to position [378, 0]
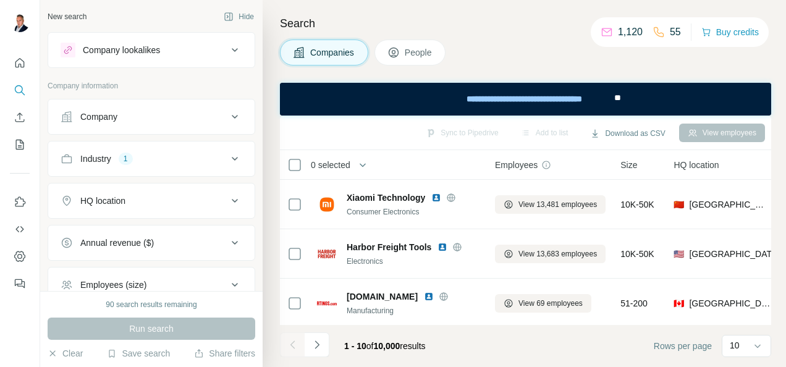
click at [404, 54] on button "People" at bounding box center [411, 53] width 72 height 26
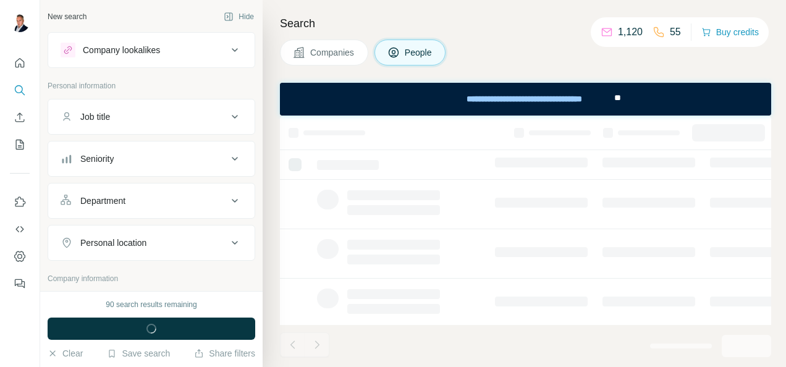
click at [328, 46] on span "Companies" at bounding box center [332, 52] width 45 height 12
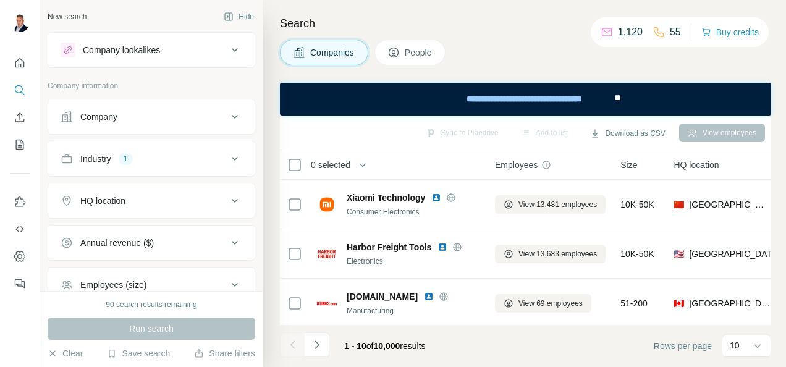
click at [388, 52] on button "People" at bounding box center [411, 53] width 72 height 26
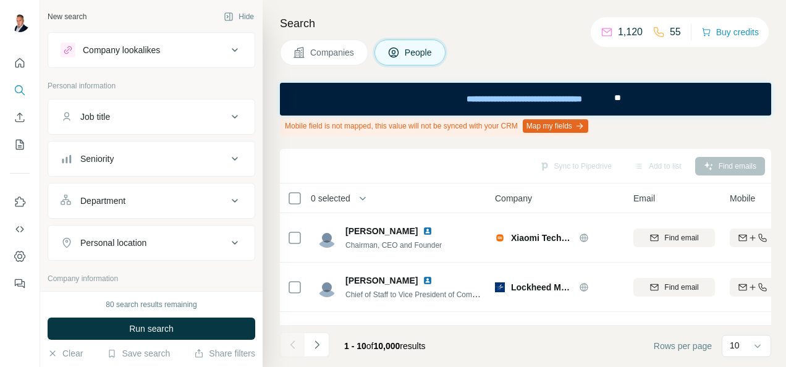
drag, startPoint x: 315, startPoint y: 66, endPoint x: 316, endPoint y: 60, distance: 6.2
click at [315, 64] on div "Search Companies People Mobile field is not mapped, this value will not be sync…" at bounding box center [525, 183] width 524 height 367
click at [316, 55] on span "Companies" at bounding box center [332, 52] width 45 height 12
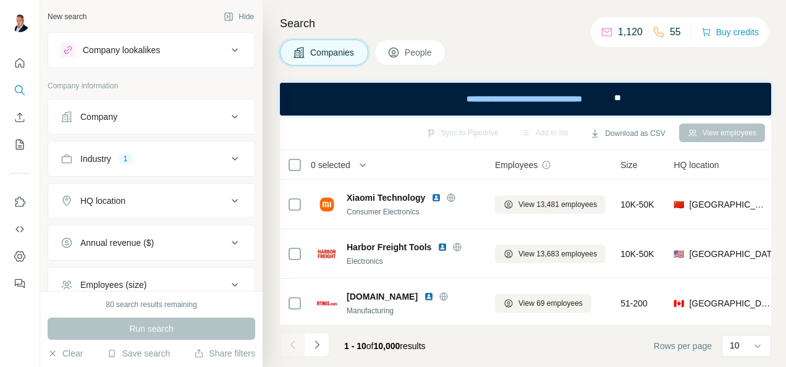
click at [412, 46] on span "People" at bounding box center [419, 52] width 28 height 12
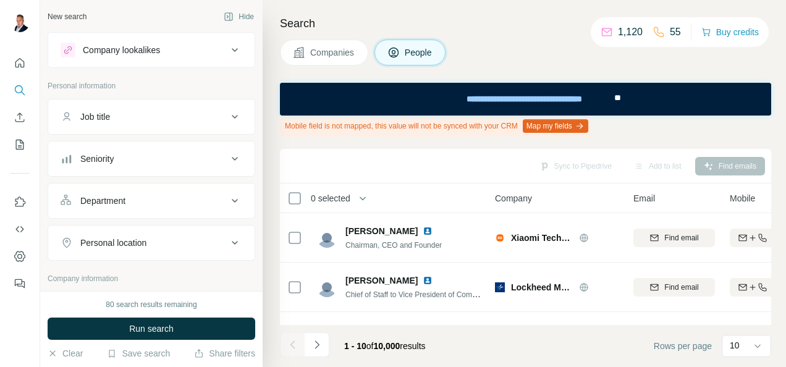
click at [339, 47] on span "Companies" at bounding box center [332, 52] width 45 height 12
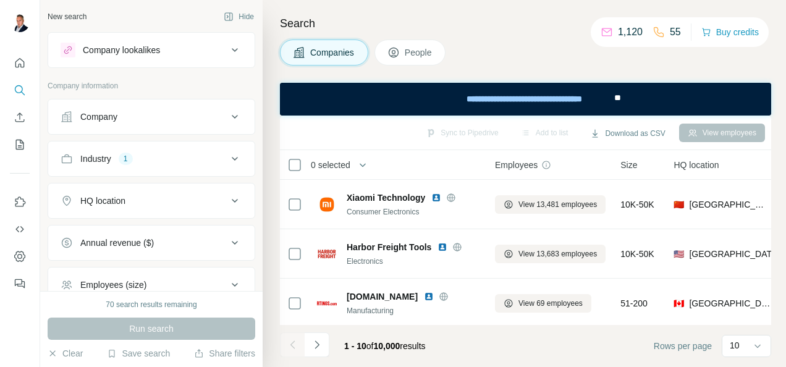
click at [410, 54] on span "People" at bounding box center [419, 52] width 28 height 12
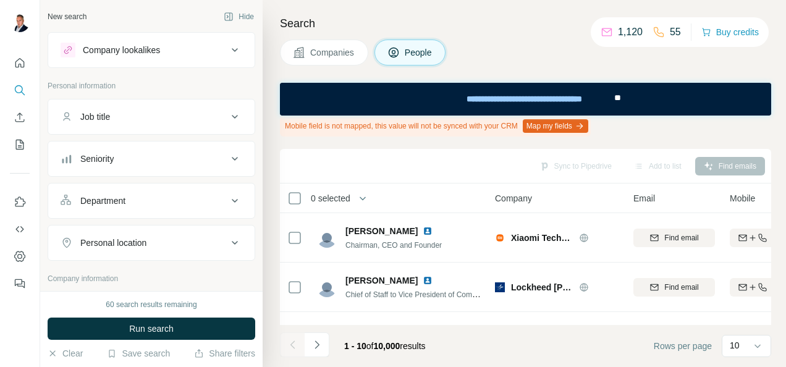
click at [330, 53] on span "Companies" at bounding box center [332, 52] width 45 height 12
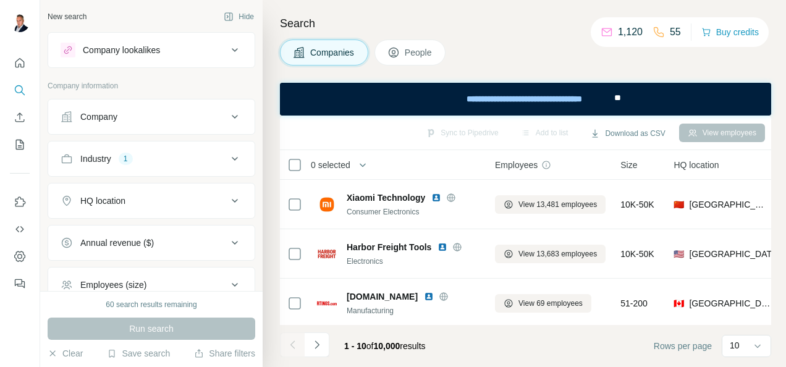
click at [227, 155] on icon at bounding box center [234, 158] width 15 height 15
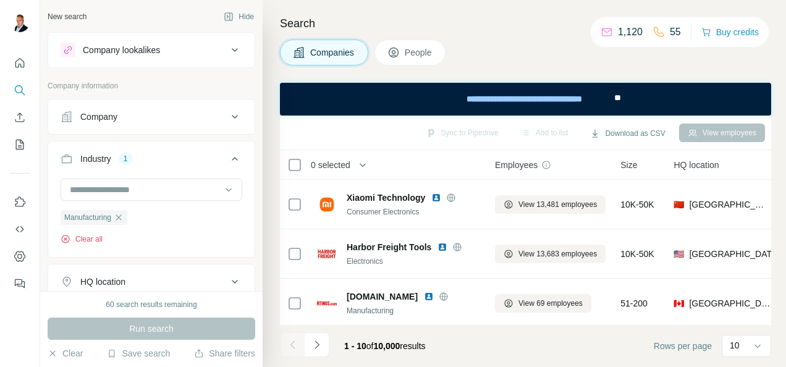
click at [93, 239] on button "Clear all" at bounding box center [82, 239] width 42 height 11
click at [417, 45] on button "People" at bounding box center [411, 53] width 72 height 26
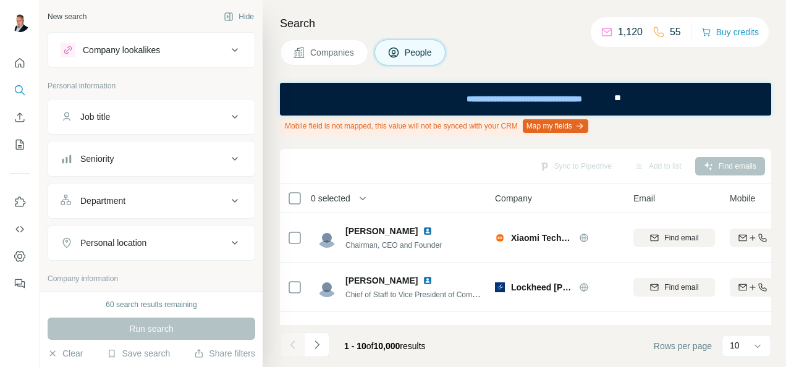
click at [335, 61] on button "Companies" at bounding box center [324, 53] width 88 height 26
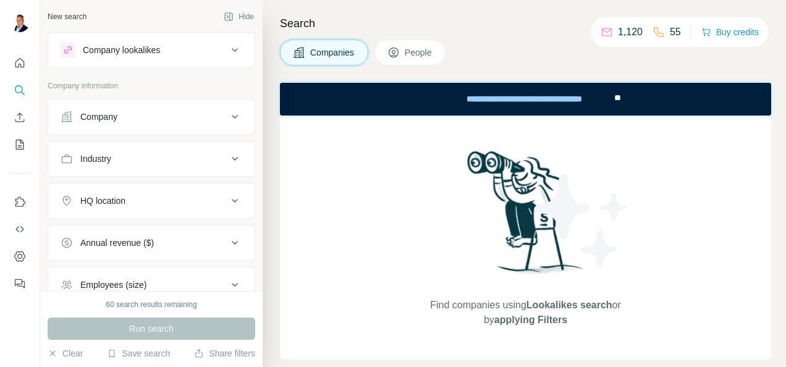
click at [485, 51] on div "Companies People" at bounding box center [525, 53] width 491 height 26
click at [323, 45] on button "Companies" at bounding box center [324, 53] width 88 height 26
click at [418, 46] on span "People" at bounding box center [419, 52] width 28 height 12
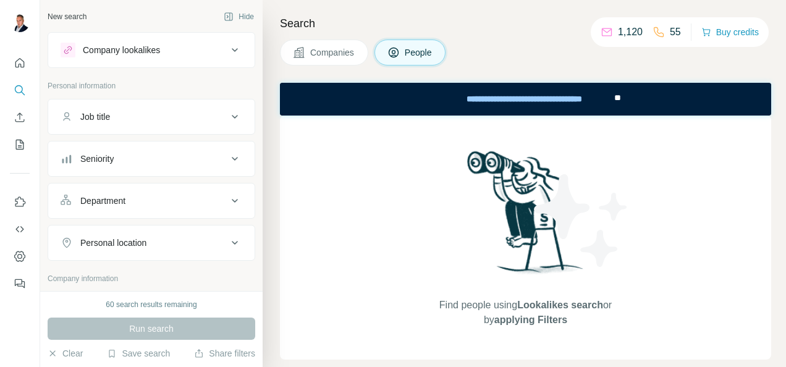
click at [345, 51] on span "Companies" at bounding box center [332, 52] width 45 height 12
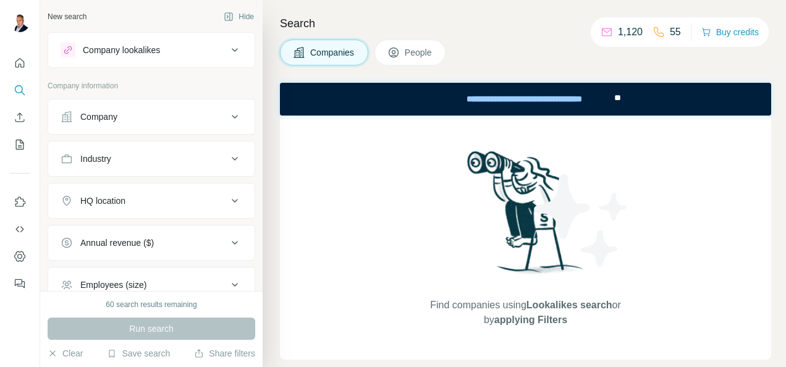
click at [416, 51] on span "People" at bounding box center [419, 52] width 28 height 12
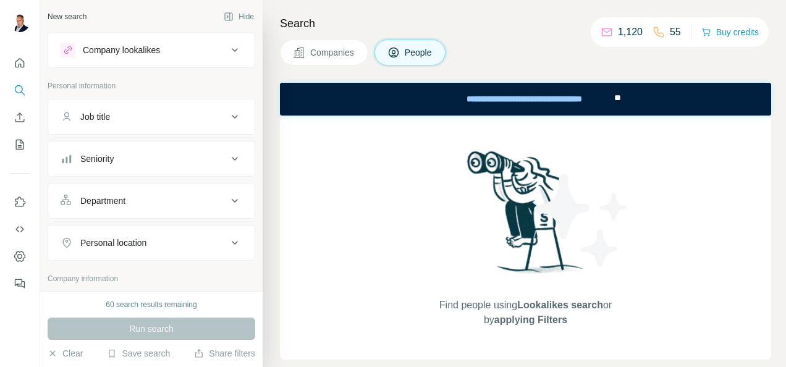
click at [314, 59] on button "Companies" at bounding box center [324, 53] width 88 height 26
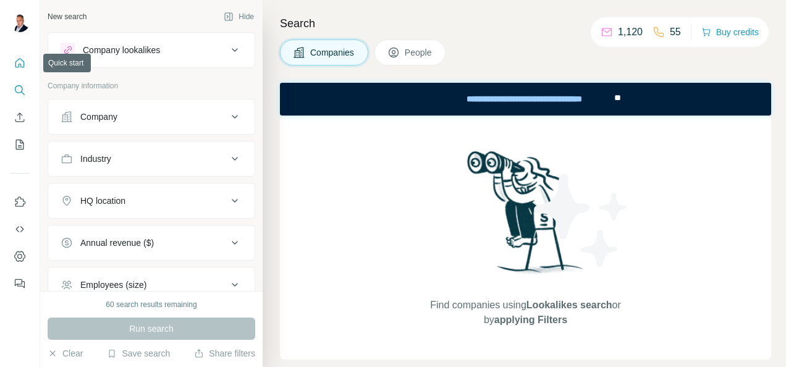
click at [16, 62] on icon "Quick start" at bounding box center [20, 63] width 12 height 12
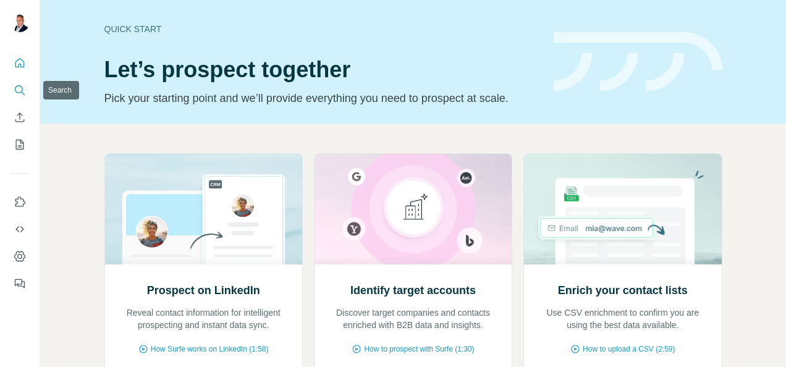
click at [23, 89] on icon "Search" at bounding box center [20, 90] width 12 height 12
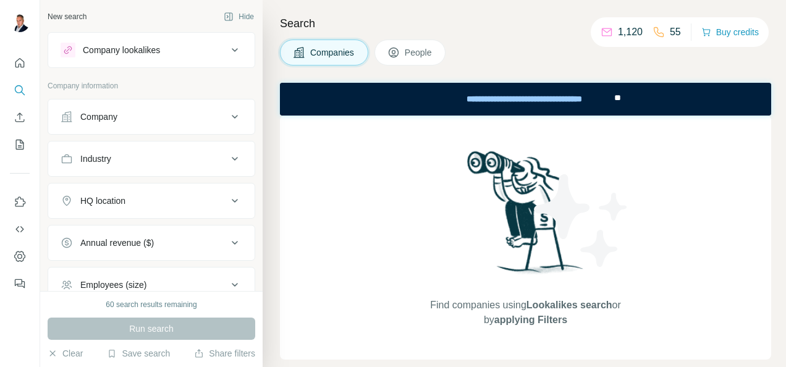
click at [413, 54] on span "People" at bounding box center [419, 52] width 28 height 12
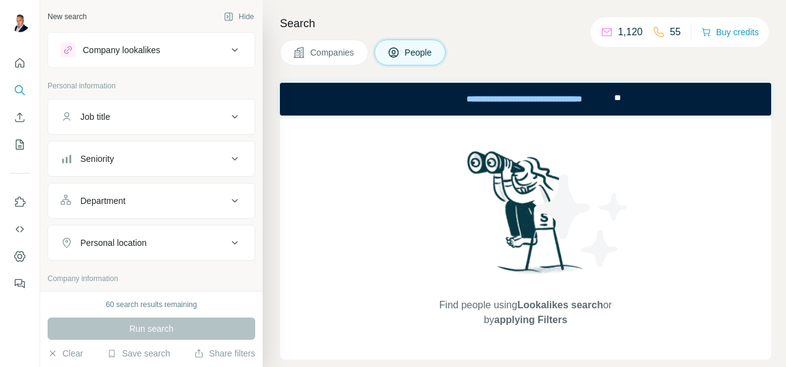
click at [315, 49] on span "Companies" at bounding box center [332, 52] width 45 height 12
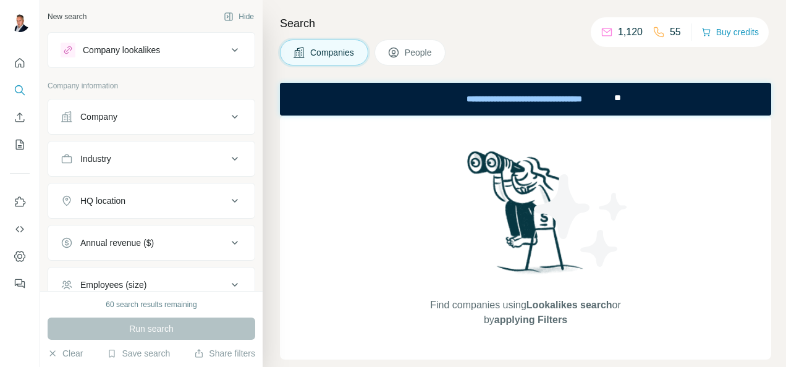
click at [163, 156] on div "Industry" at bounding box center [144, 159] width 167 height 12
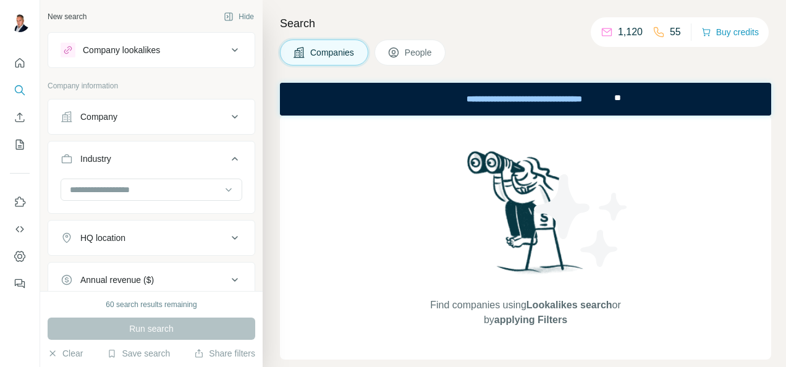
click at [163, 156] on div "Industry" at bounding box center [144, 159] width 167 height 12
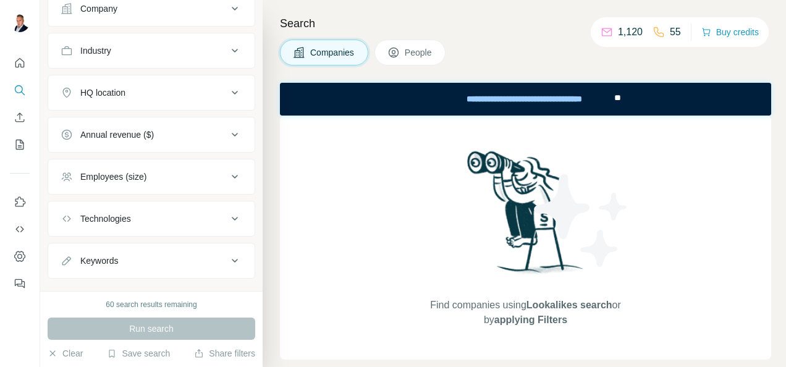
scroll to position [127, 0]
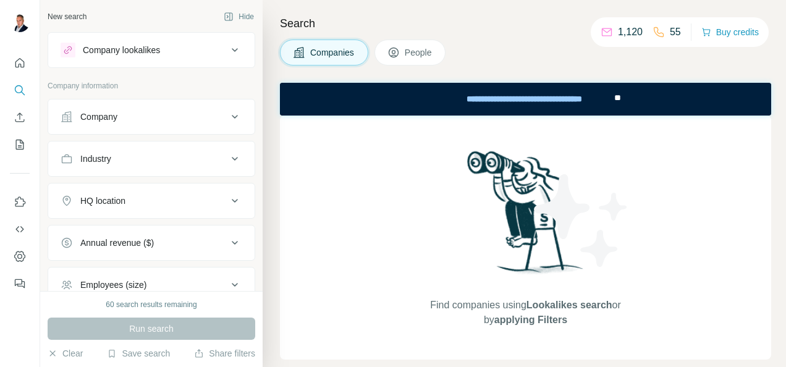
click at [404, 49] on button "People" at bounding box center [411, 53] width 72 height 26
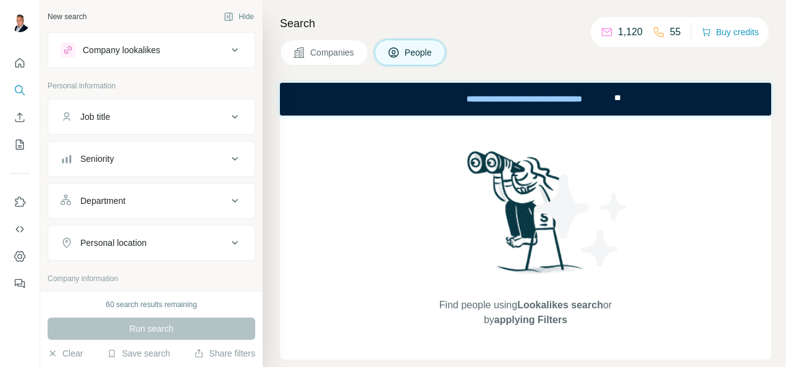
click at [316, 48] on span "Companies" at bounding box center [332, 52] width 45 height 12
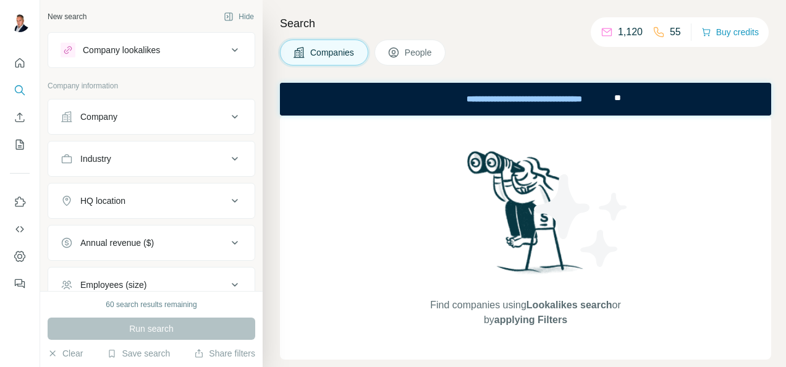
click at [315, 46] on span "Companies" at bounding box center [332, 52] width 45 height 12
